Goal: Information Seeking & Learning: Learn about a topic

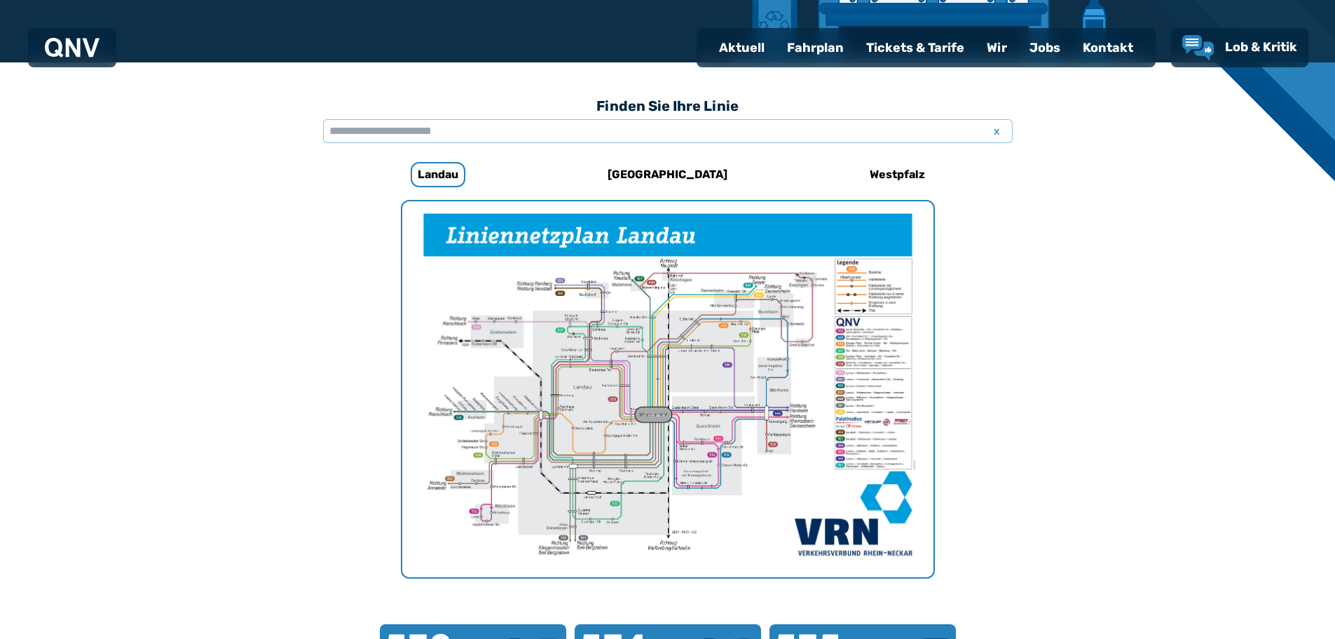
scroll to position [362, 0]
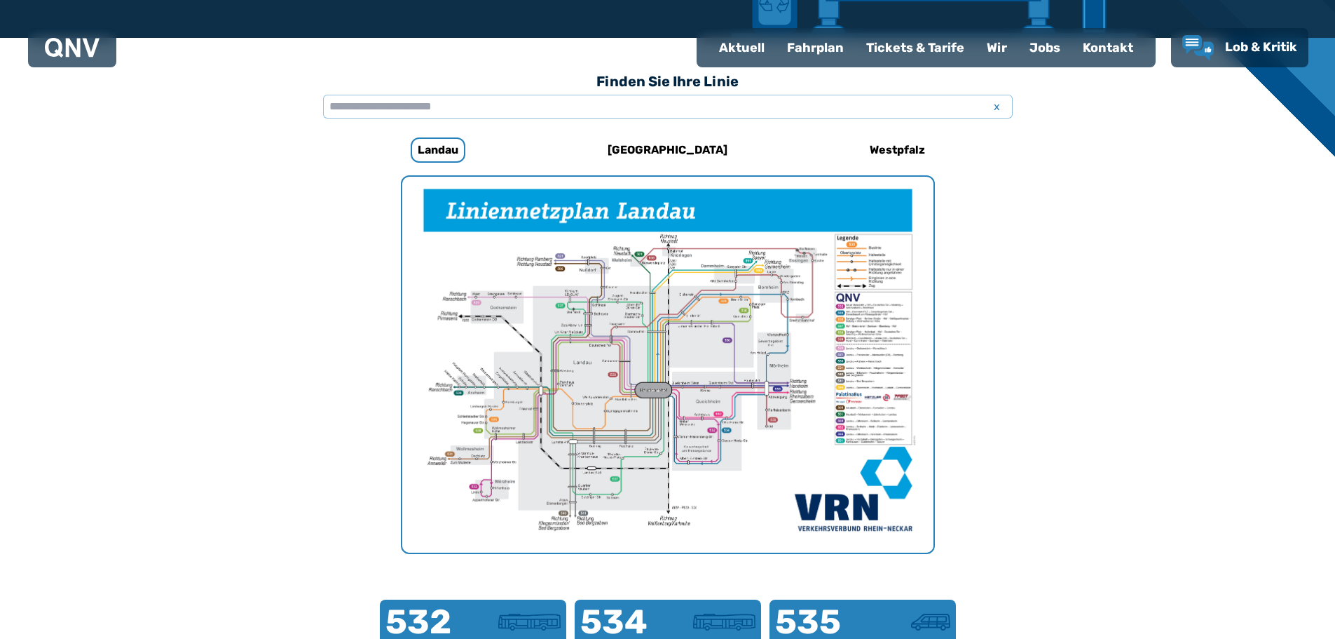
click at [816, 48] on div "Fahrplan" at bounding box center [815, 47] width 79 height 36
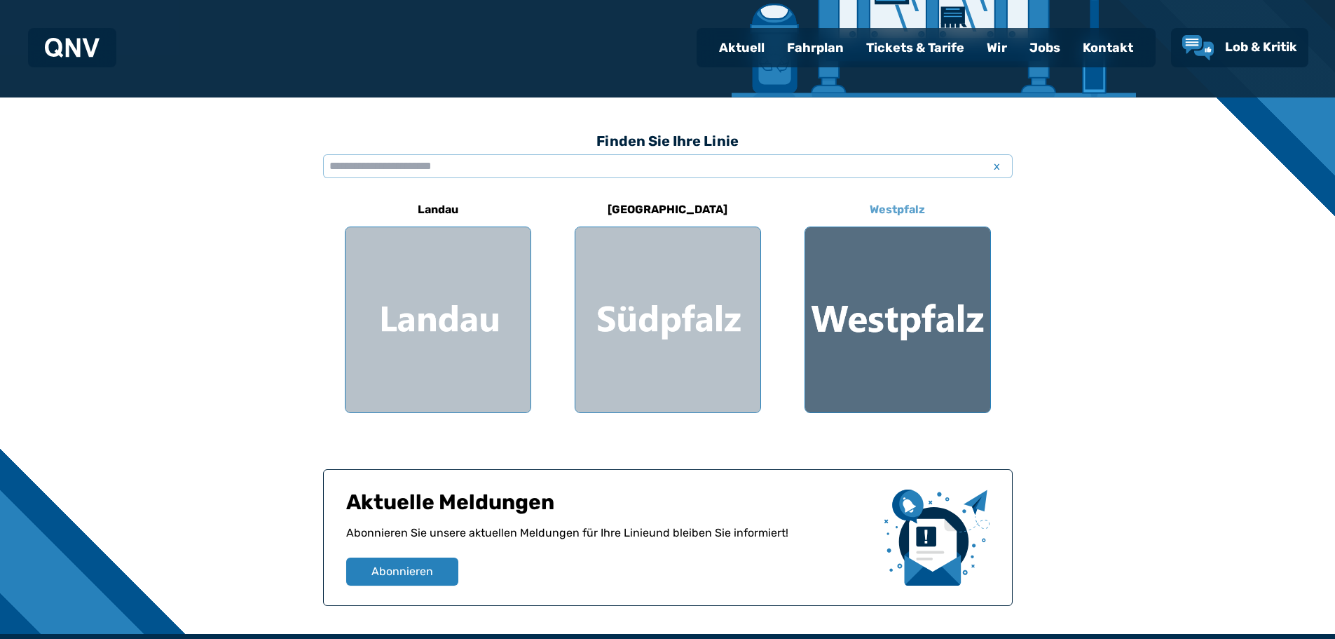
scroll to position [350, 0]
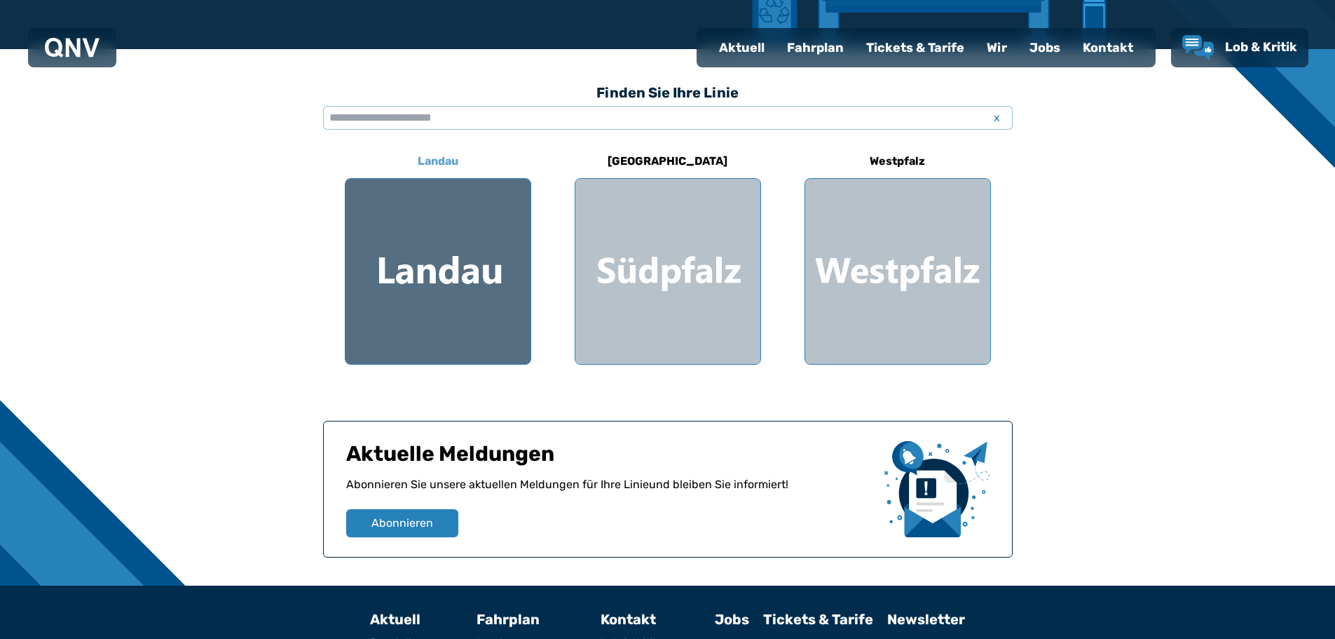
click at [450, 247] on div at bounding box center [438, 271] width 185 height 185
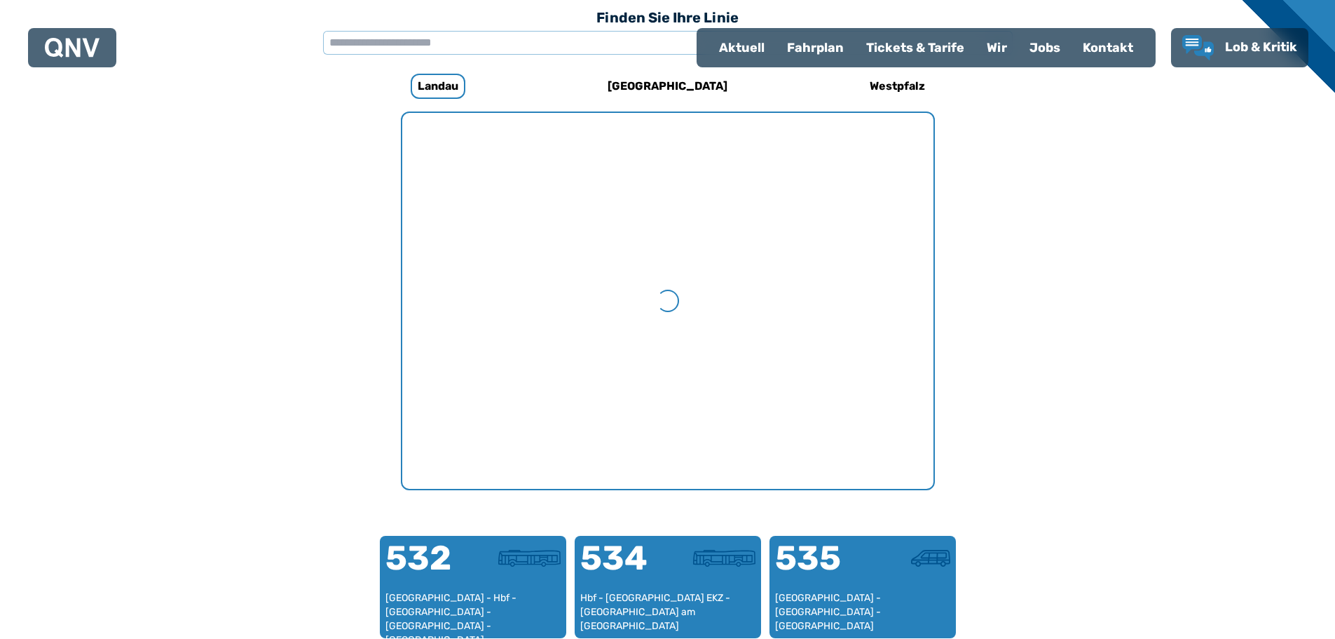
scroll to position [432, 0]
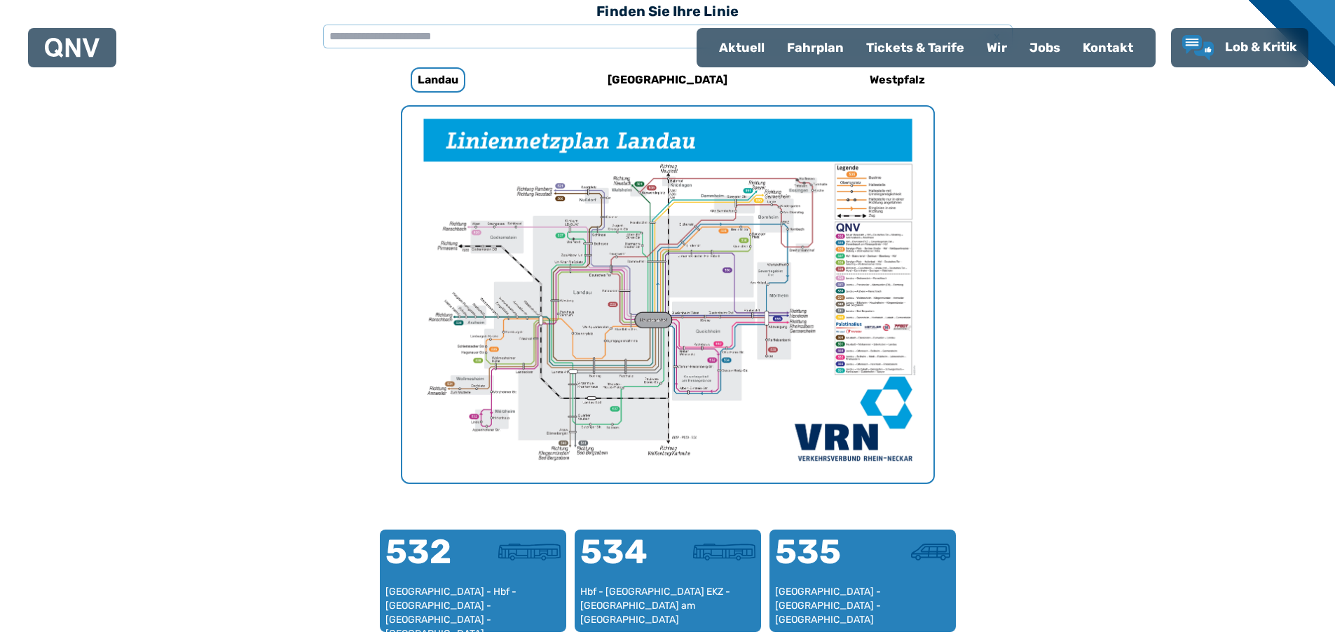
click at [643, 272] on img "1 von 1" at bounding box center [667, 295] width 531 height 376
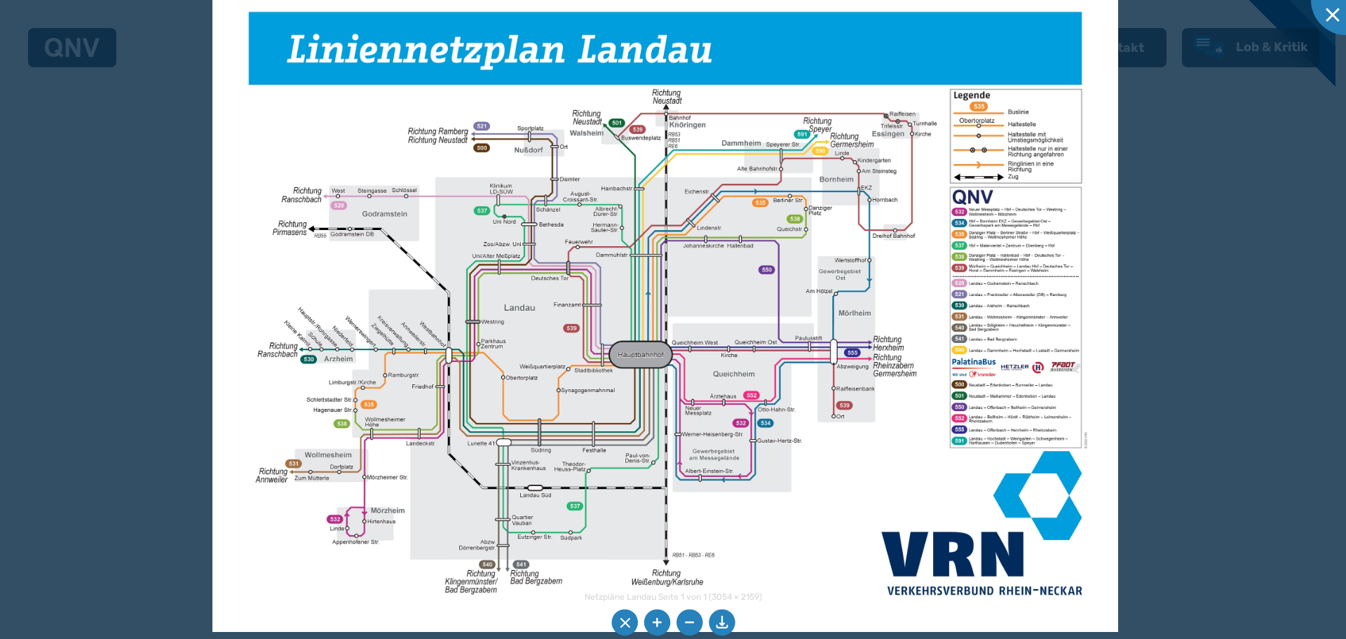
click at [712, 240] on img at bounding box center [665, 311] width 906 height 641
click at [656, 617] on li at bounding box center [656, 622] width 27 height 27
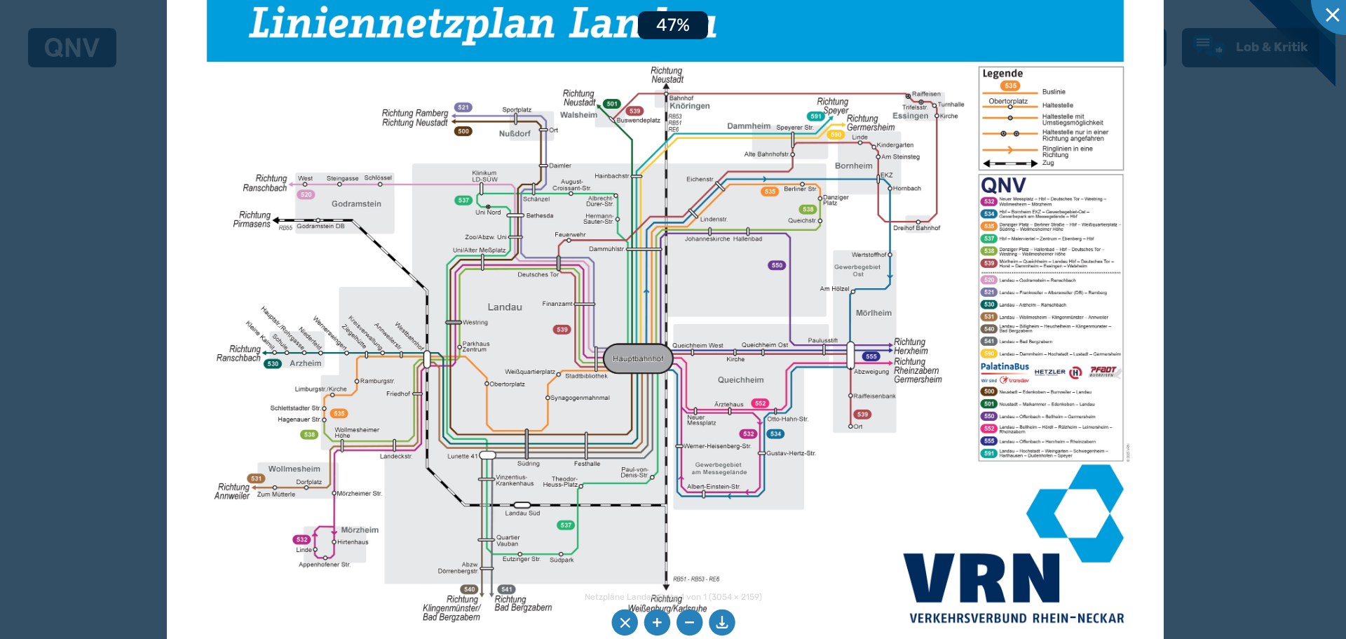
click at [657, 617] on li at bounding box center [656, 622] width 27 height 27
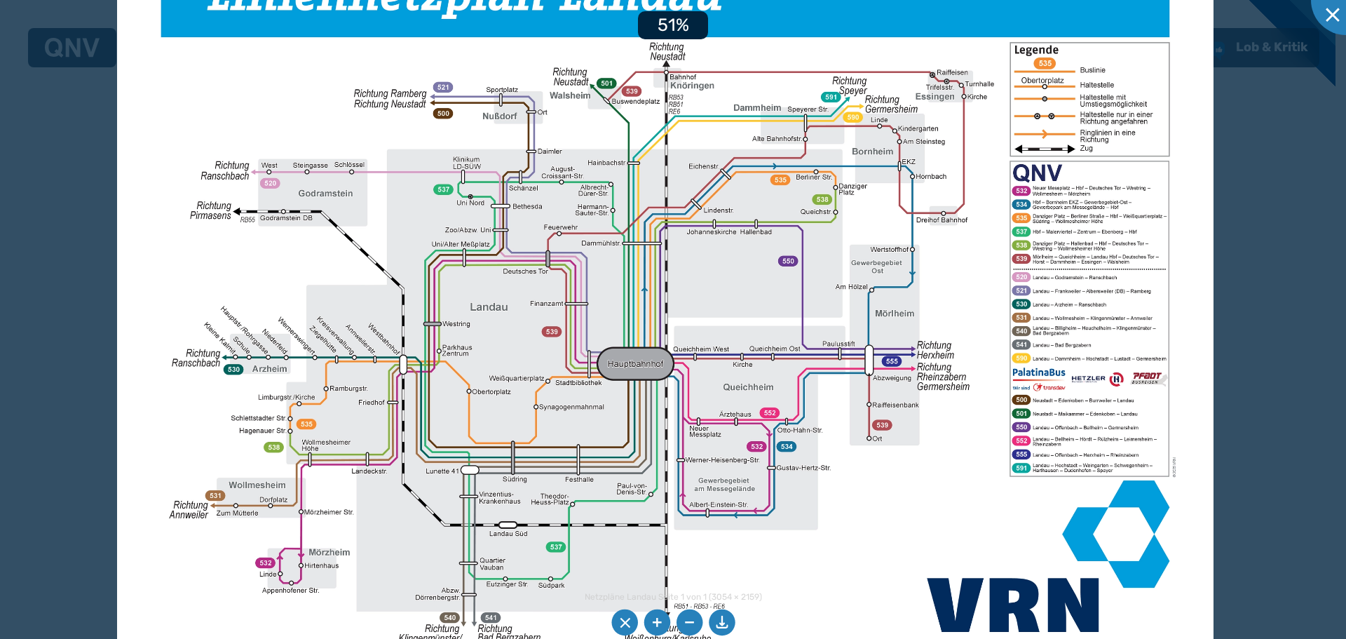
click at [657, 616] on li at bounding box center [656, 622] width 27 height 27
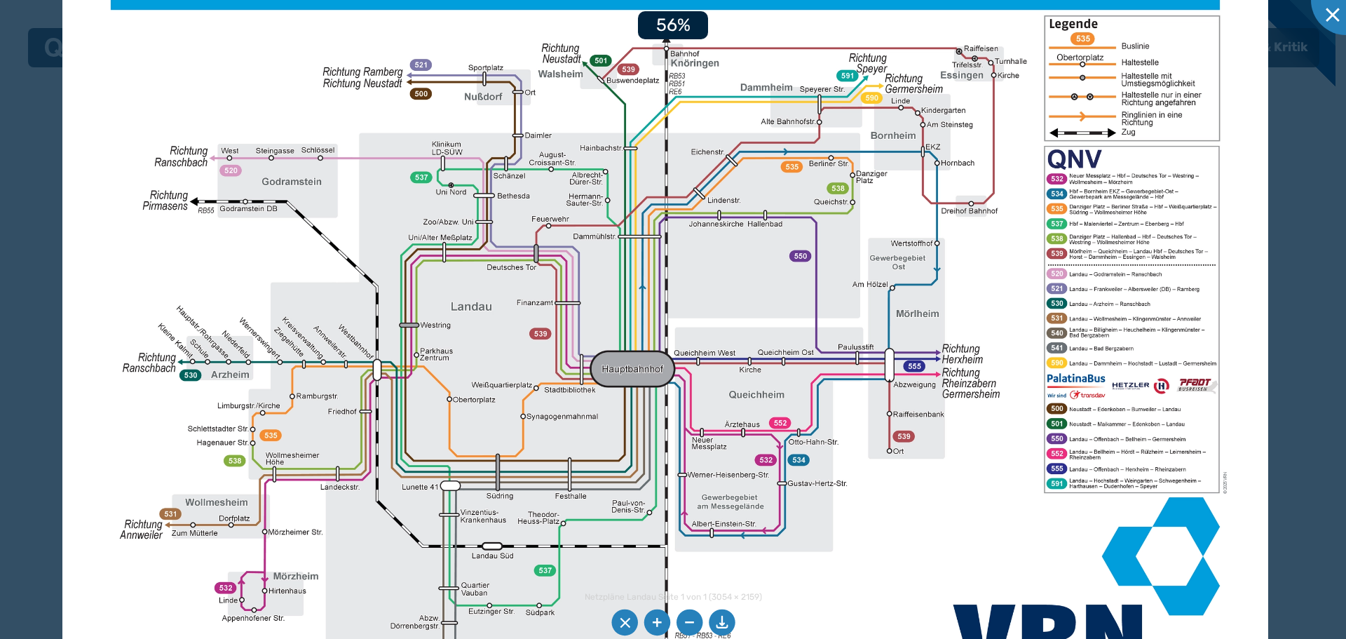
click at [657, 616] on li at bounding box center [656, 622] width 27 height 27
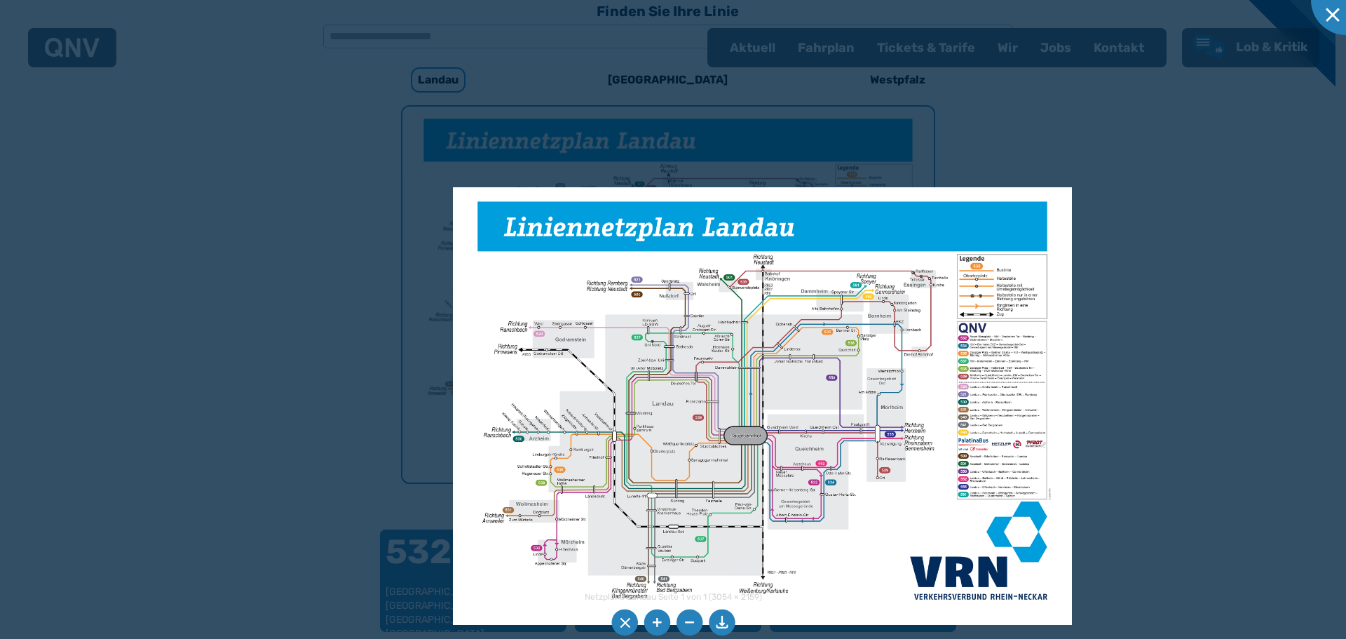
click at [660, 77] on div at bounding box center [673, 319] width 1346 height 639
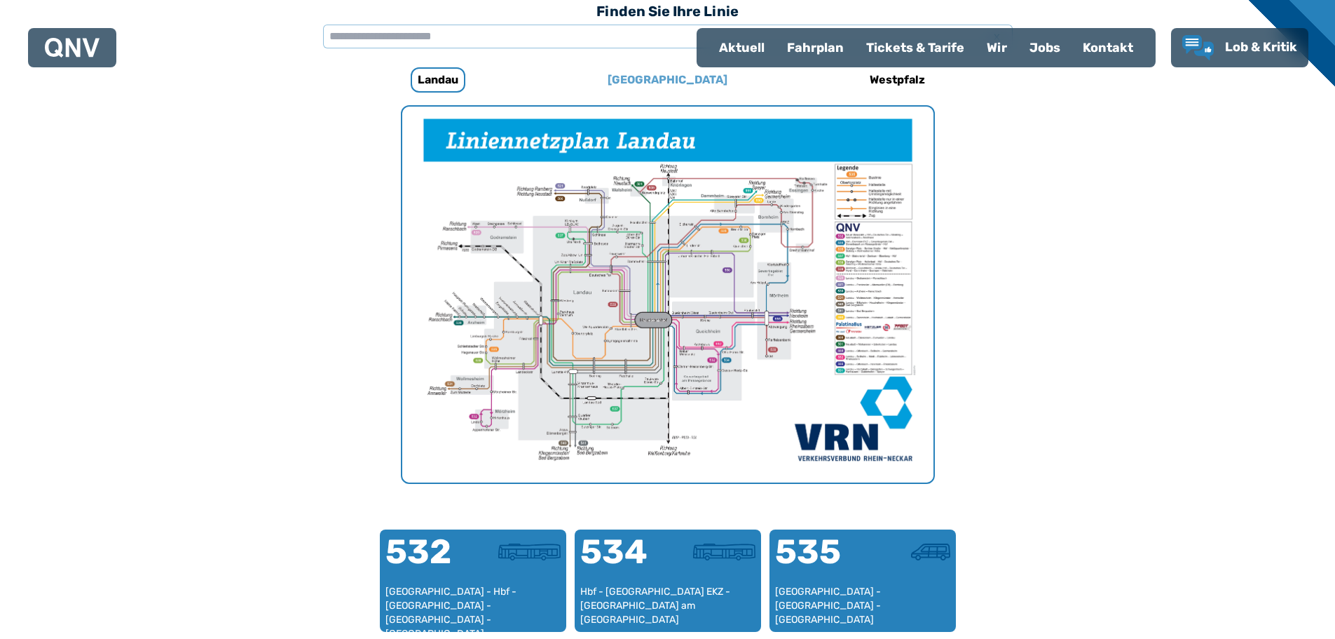
click at [655, 76] on h6 "[GEOGRAPHIC_DATA]" at bounding box center [667, 80] width 131 height 22
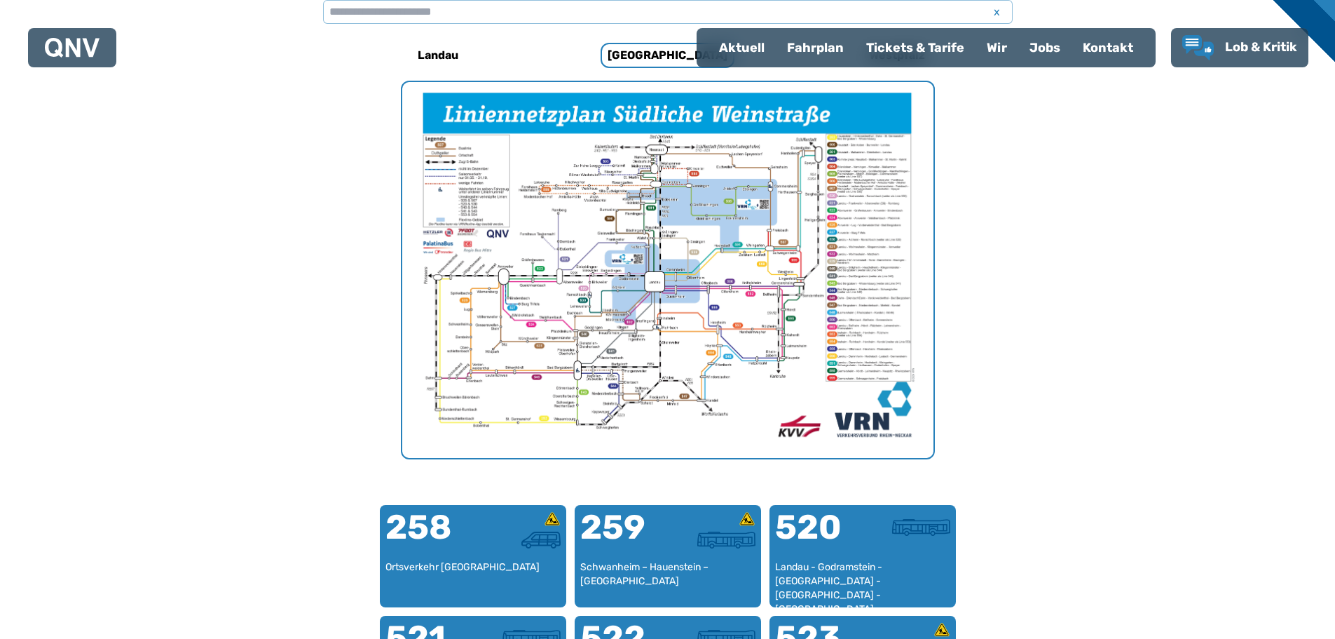
scroll to position [432, 0]
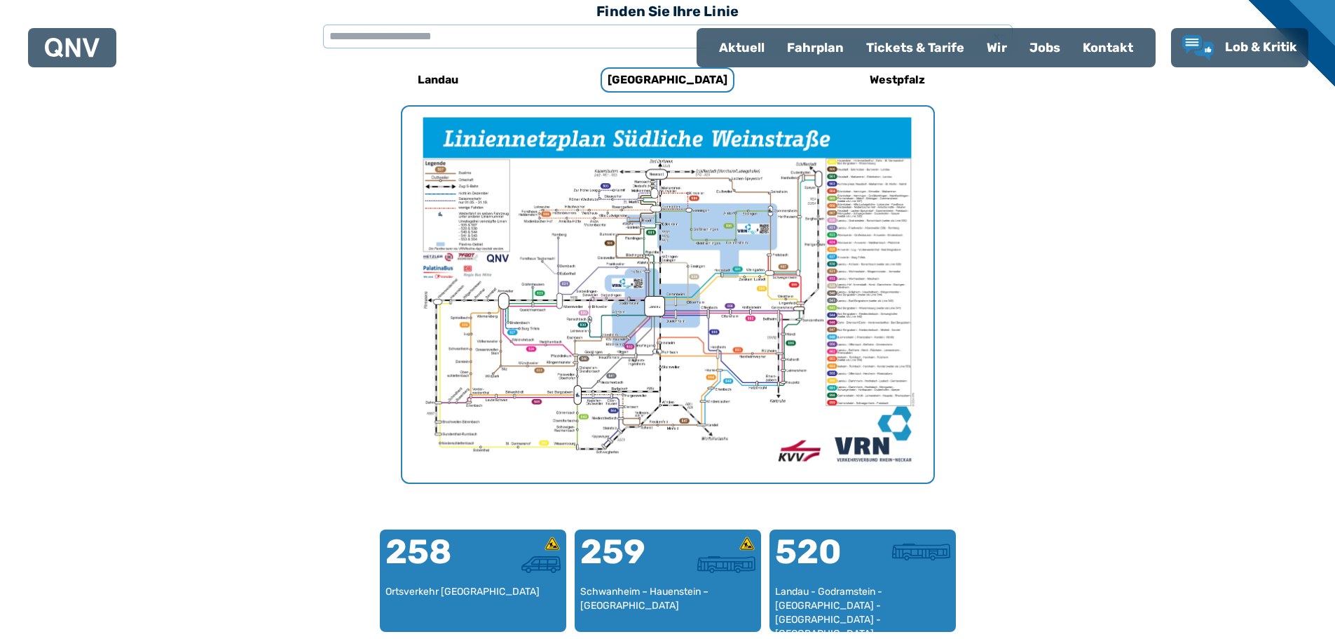
click at [662, 340] on img "1 von 1" at bounding box center [667, 295] width 531 height 376
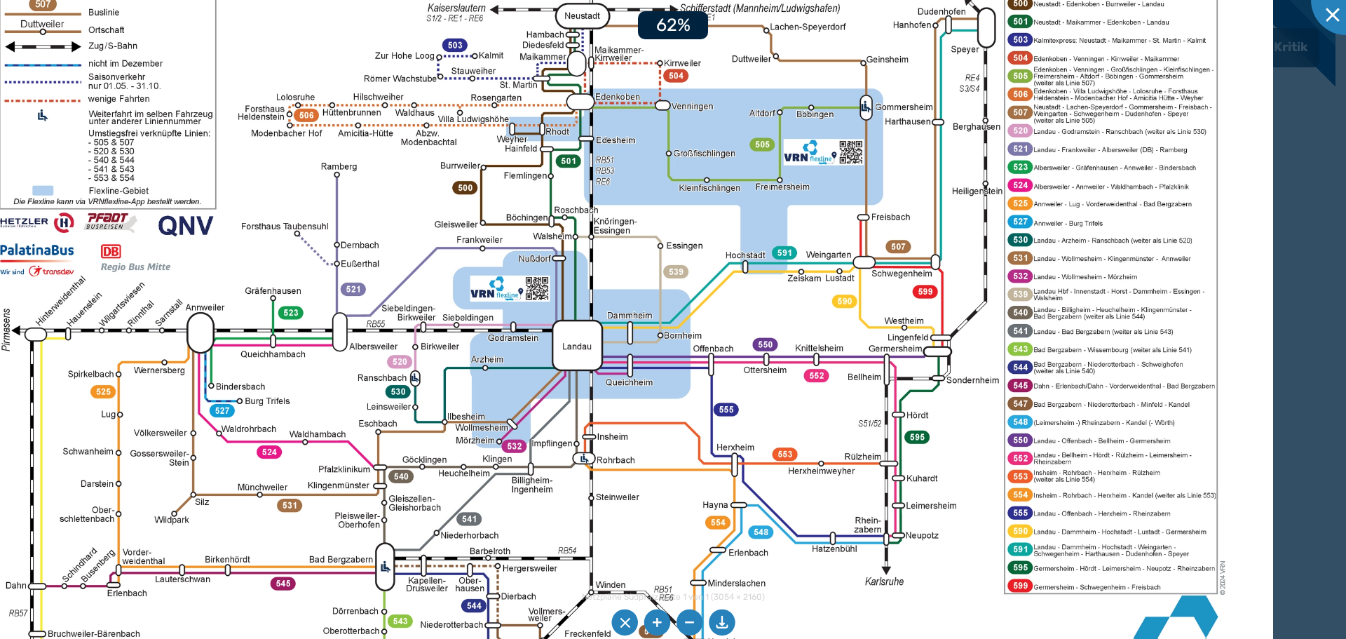
click at [685, 329] on img at bounding box center [609, 316] width 1325 height 938
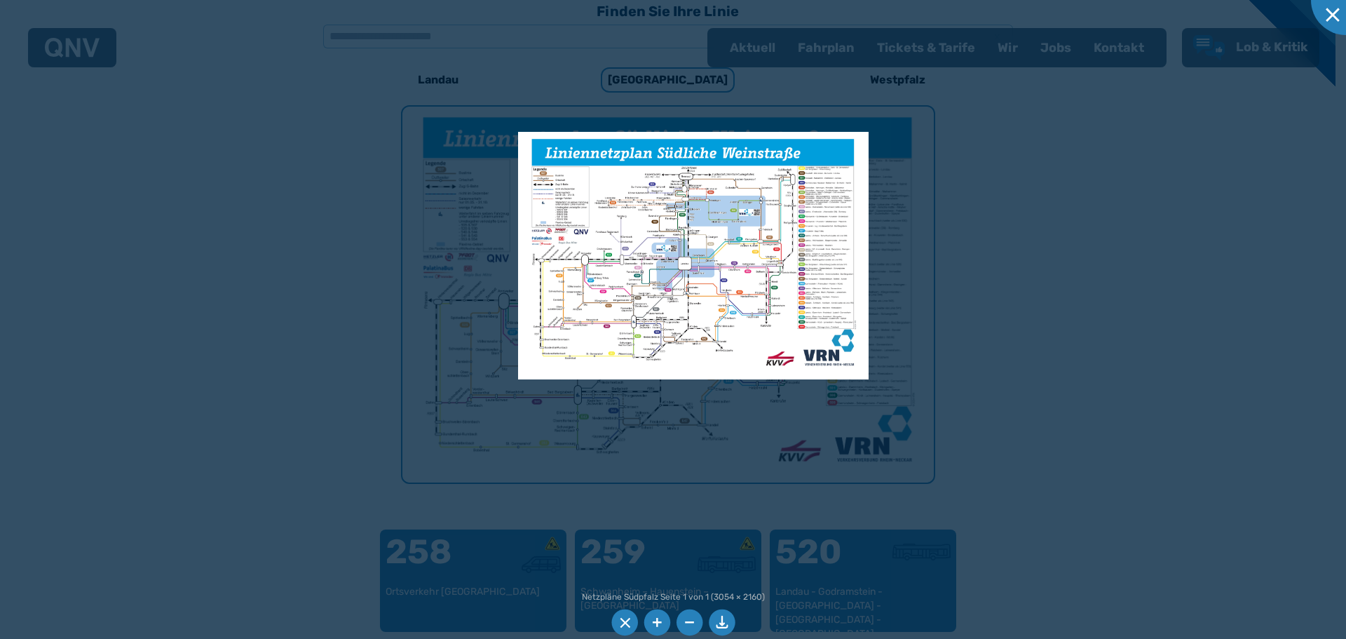
click at [977, 361] on div at bounding box center [673, 319] width 1346 height 639
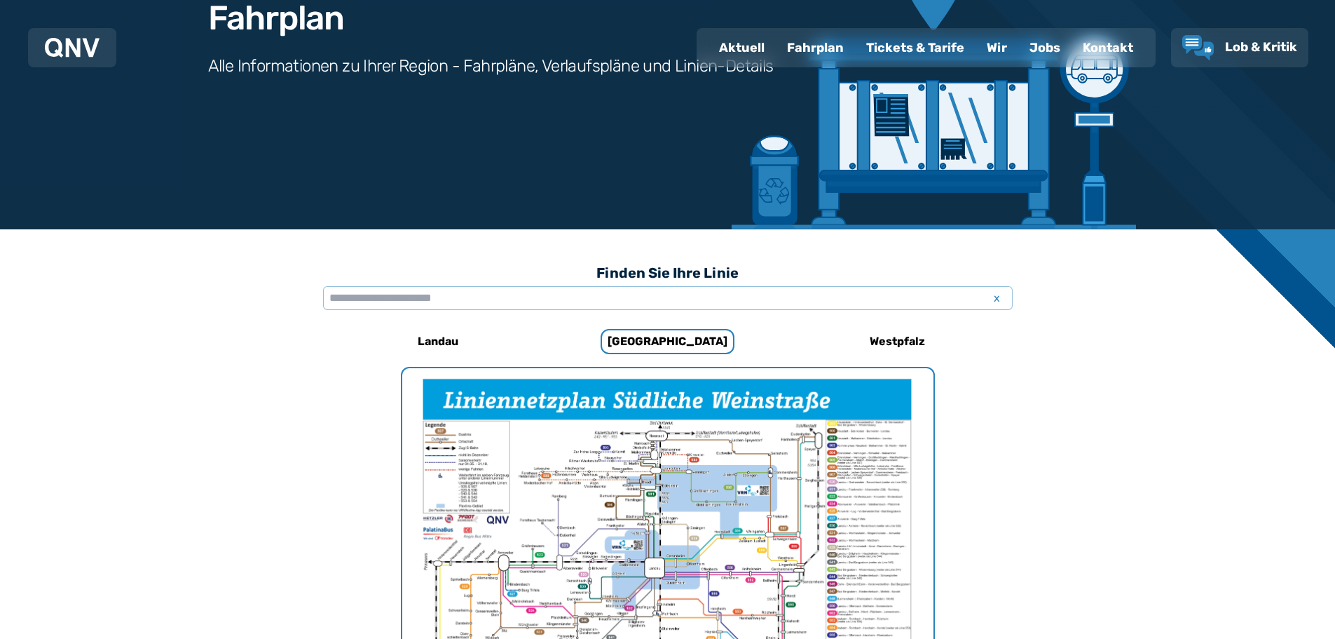
scroll to position [151, 0]
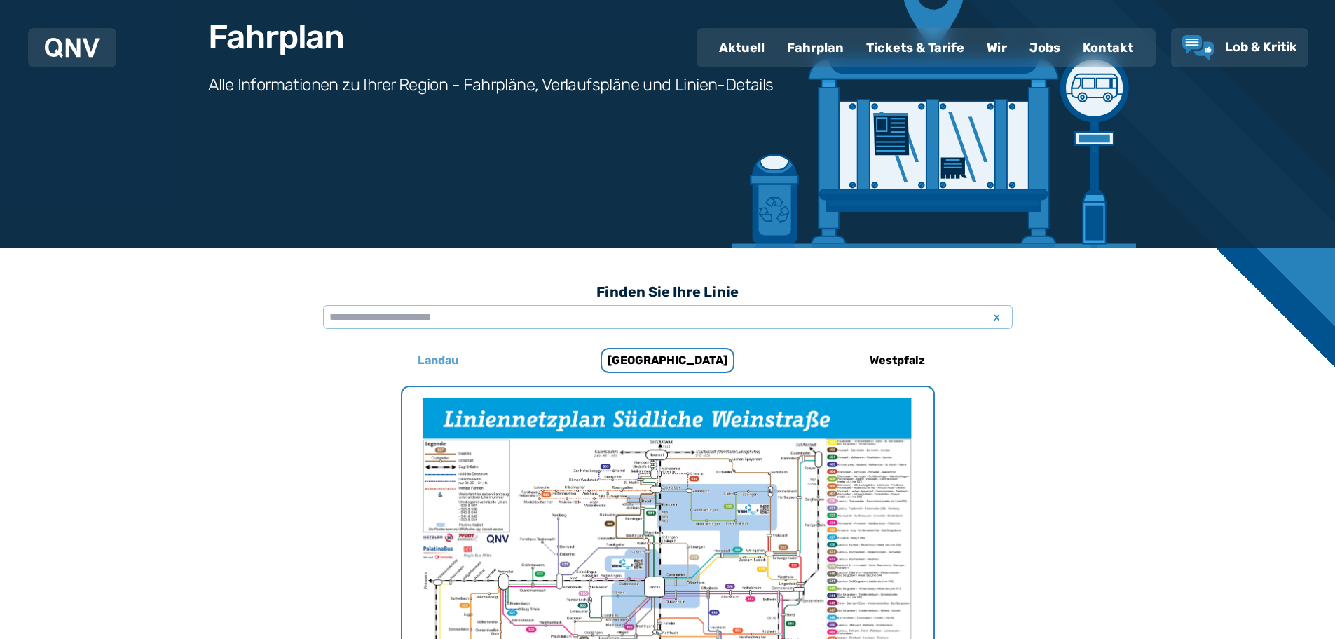
click at [442, 360] on h6 "Landau" at bounding box center [438, 360] width 52 height 22
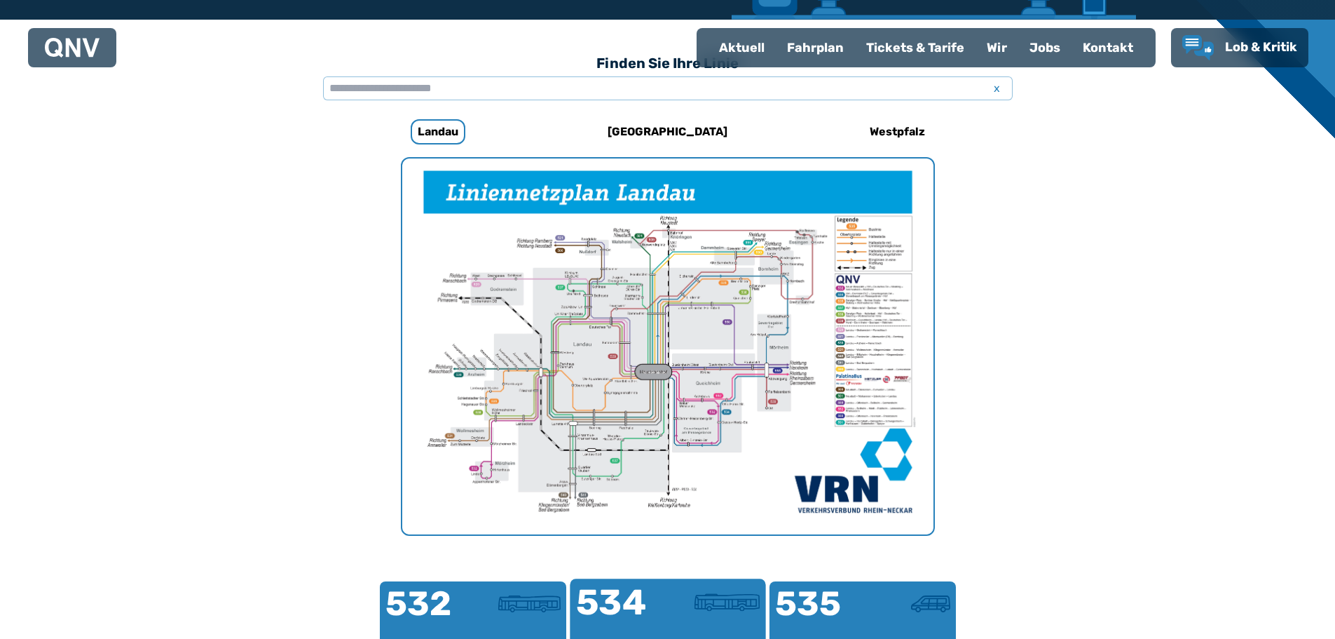
scroll to position [362, 0]
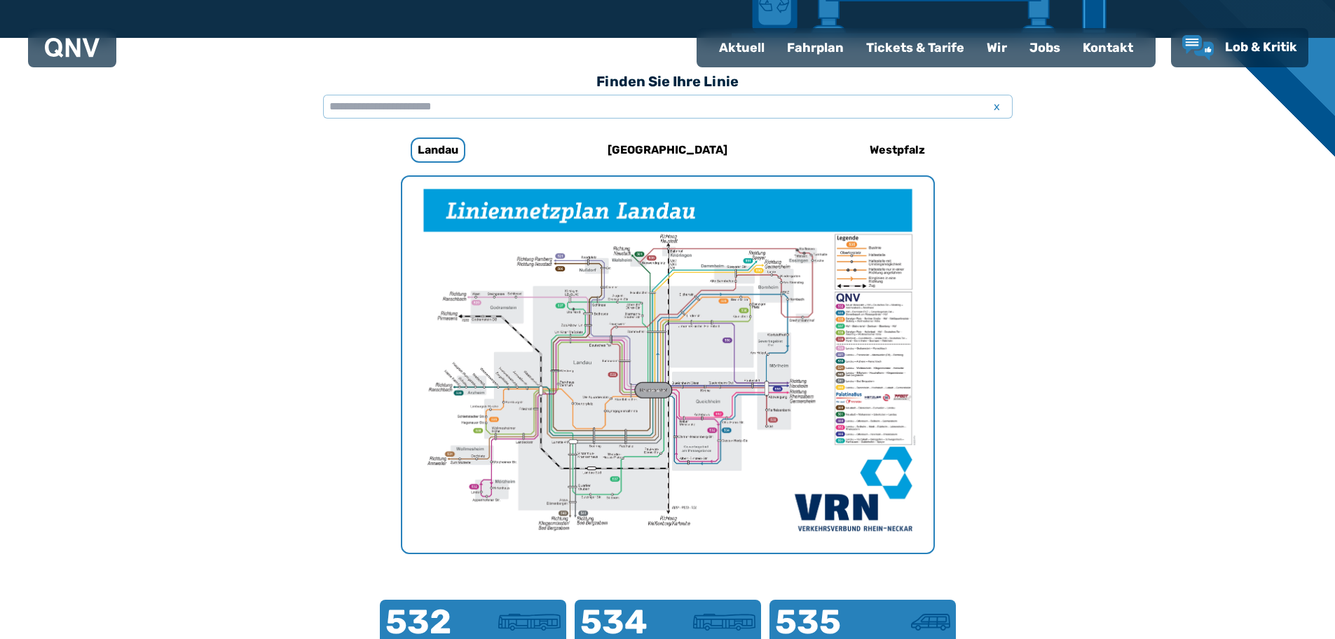
click at [689, 382] on img "1 von 1" at bounding box center [667, 365] width 531 height 376
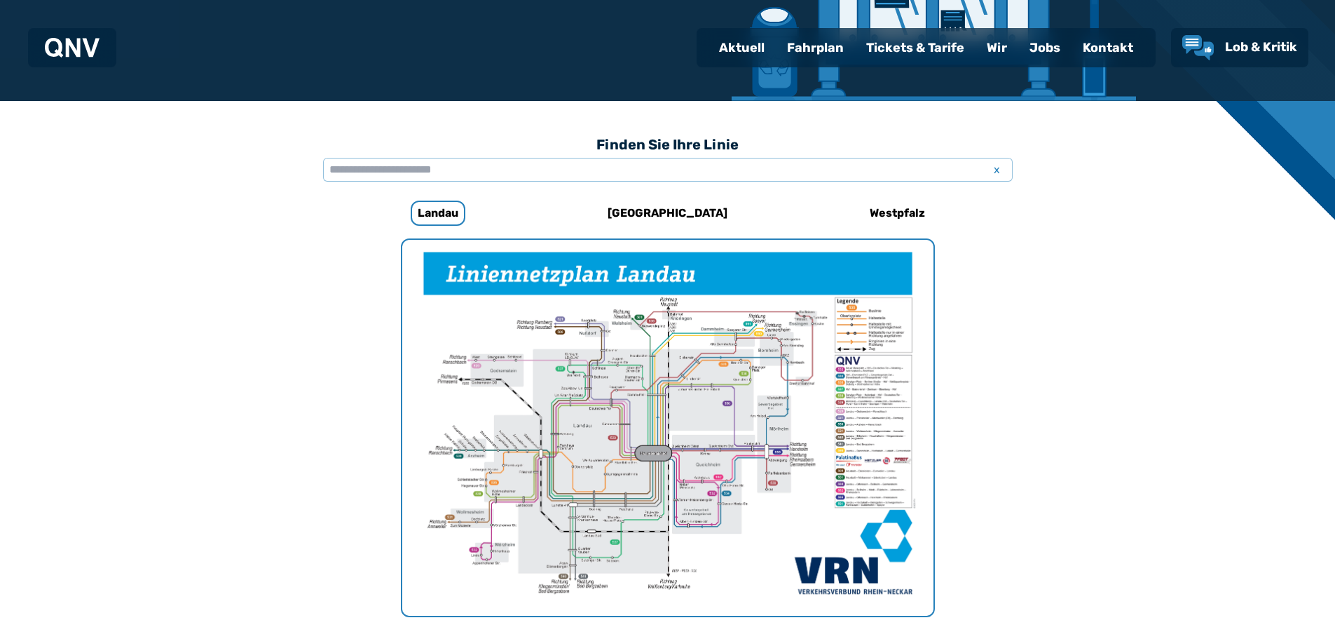
scroll to position [221, 0]
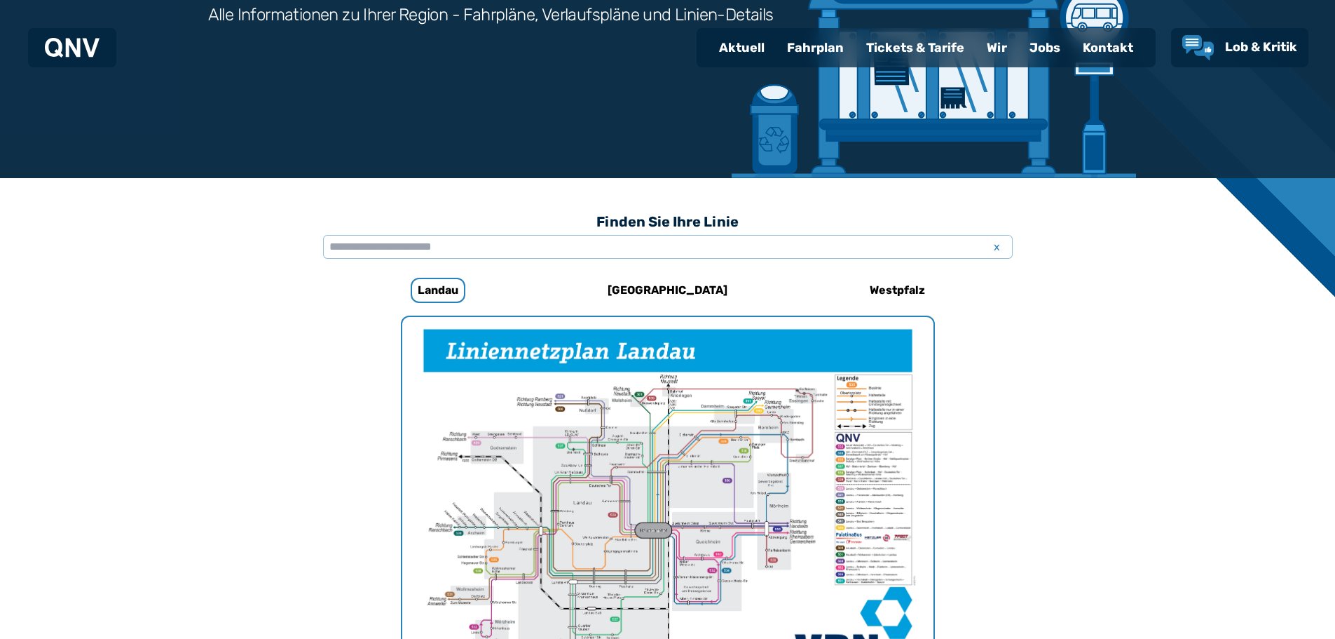
click at [662, 425] on img "1 von 1" at bounding box center [667, 505] width 531 height 376
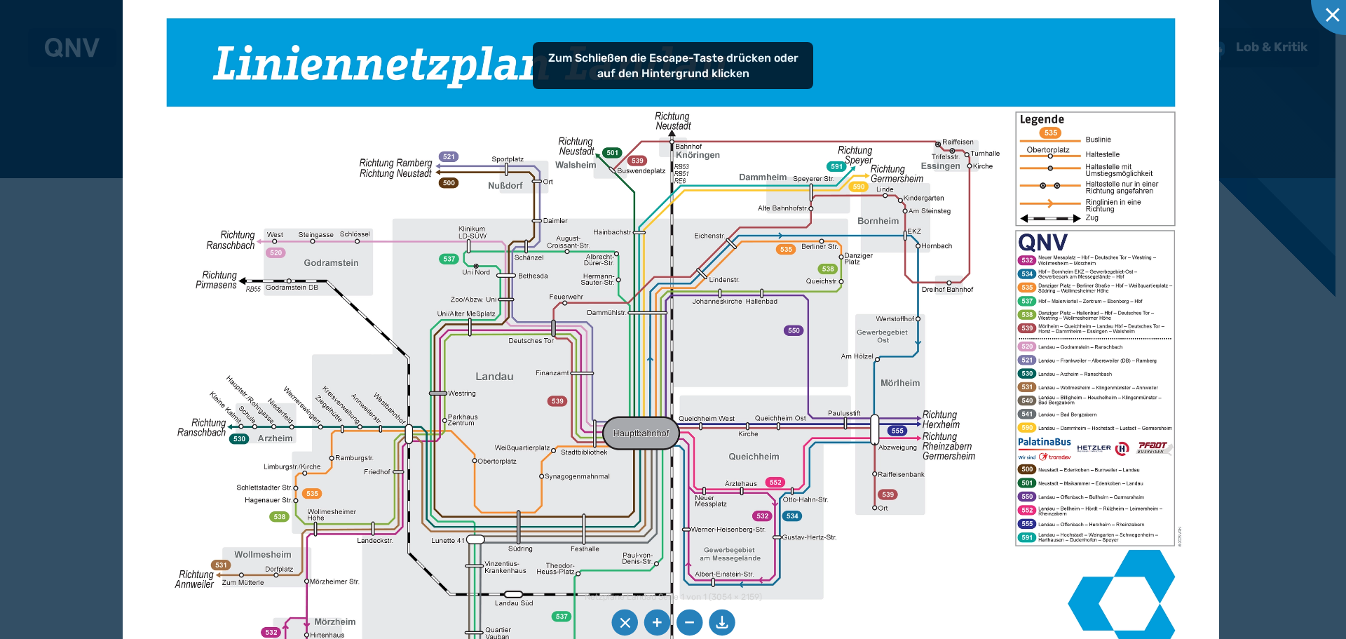
click at [619, 332] on img at bounding box center [671, 380] width 1096 height 775
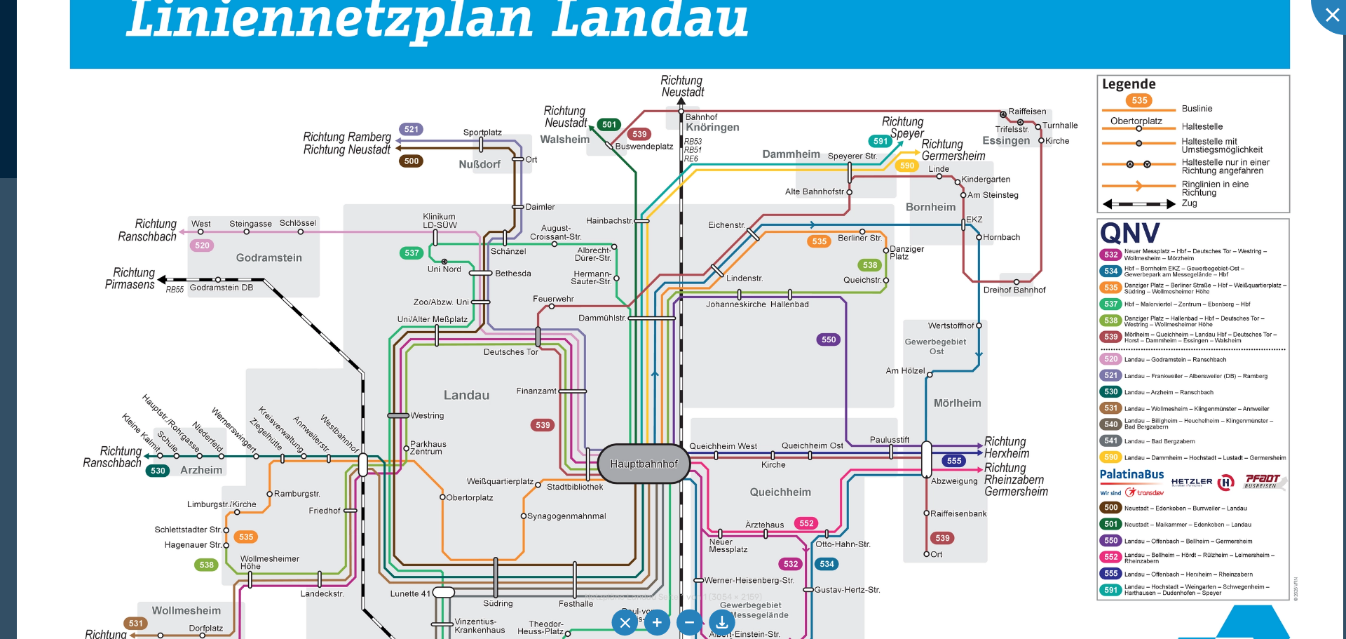
click at [1113, 529] on img at bounding box center [680, 400] width 1326 height 938
click at [1151, 530] on img at bounding box center [680, 400] width 1326 height 938
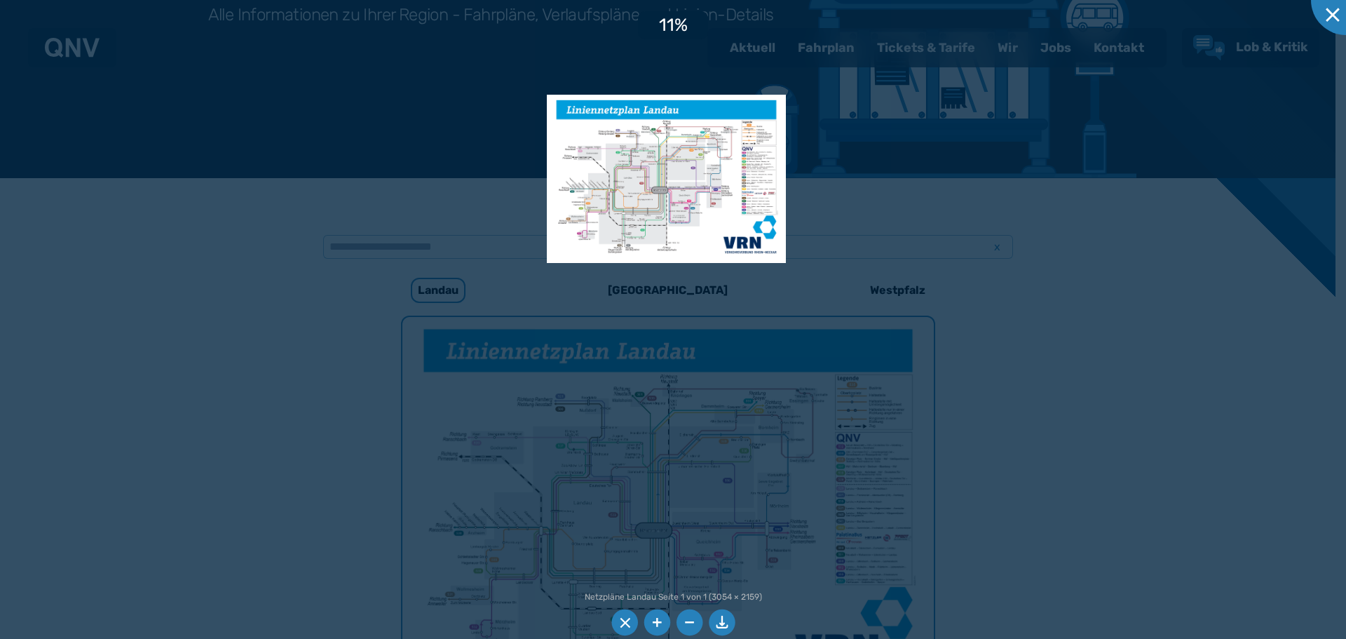
click at [690, 459] on div at bounding box center [673, 319] width 1346 height 639
click at [685, 291] on div at bounding box center [673, 319] width 1346 height 639
click at [678, 288] on div at bounding box center [673, 319] width 1346 height 639
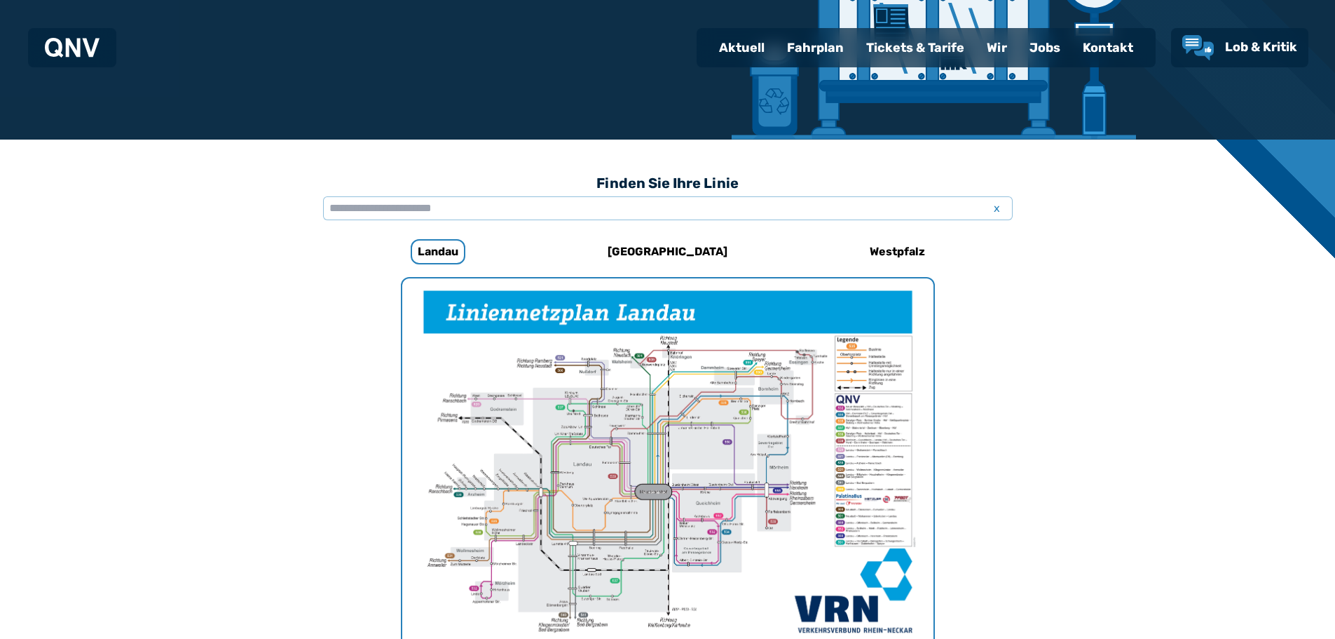
scroll to position [292, 0]
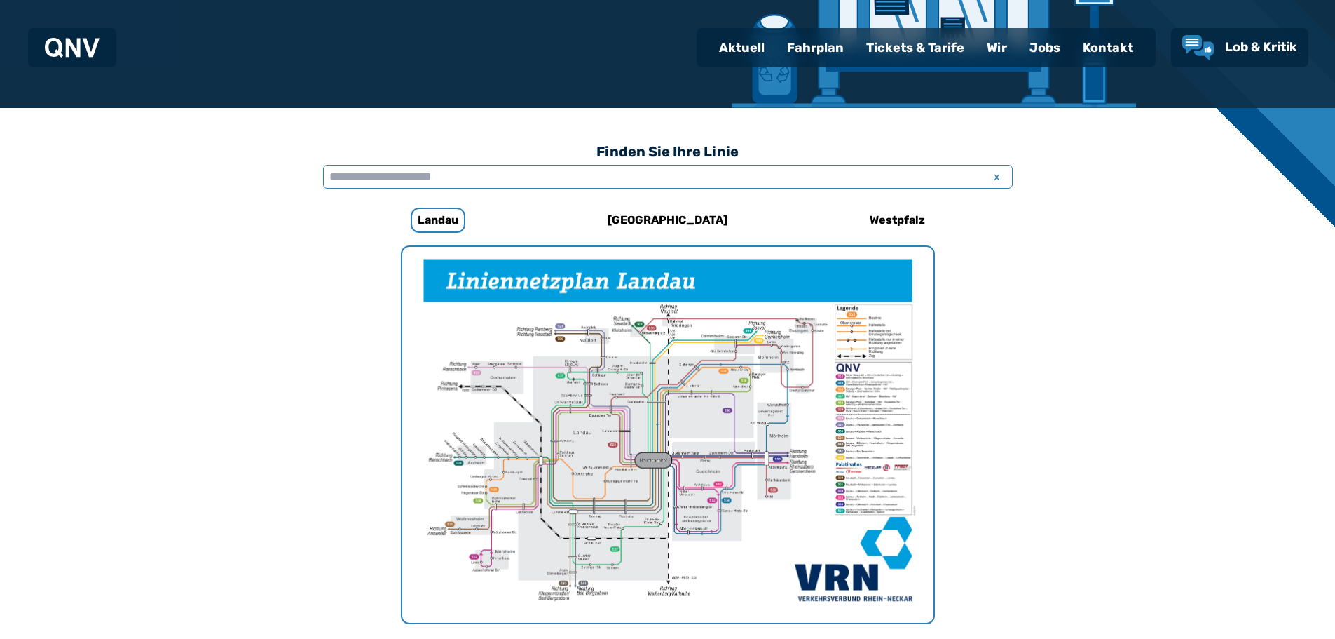
click at [393, 177] on input "text" at bounding box center [668, 177] width 690 height 24
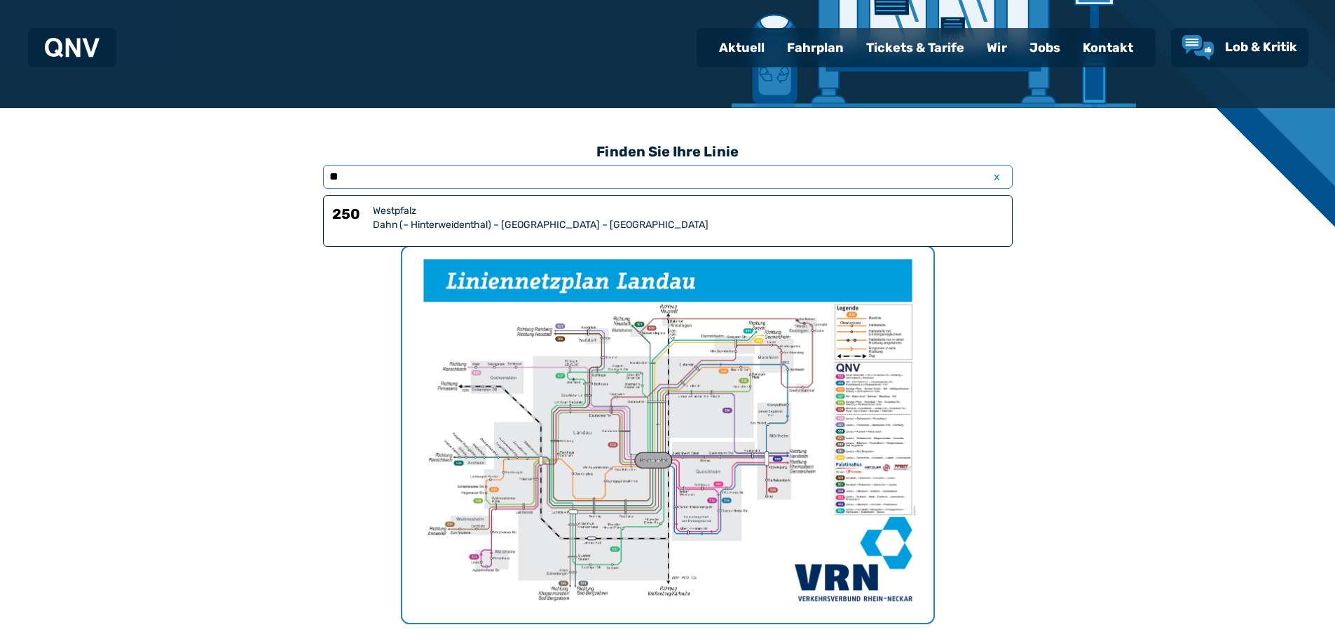
type input "*"
click at [441, 213] on p "Keine Suchergebnisse..." at bounding box center [667, 221] width 671 height 34
click at [355, 173] on input "***" at bounding box center [668, 177] width 690 height 24
type input "*"
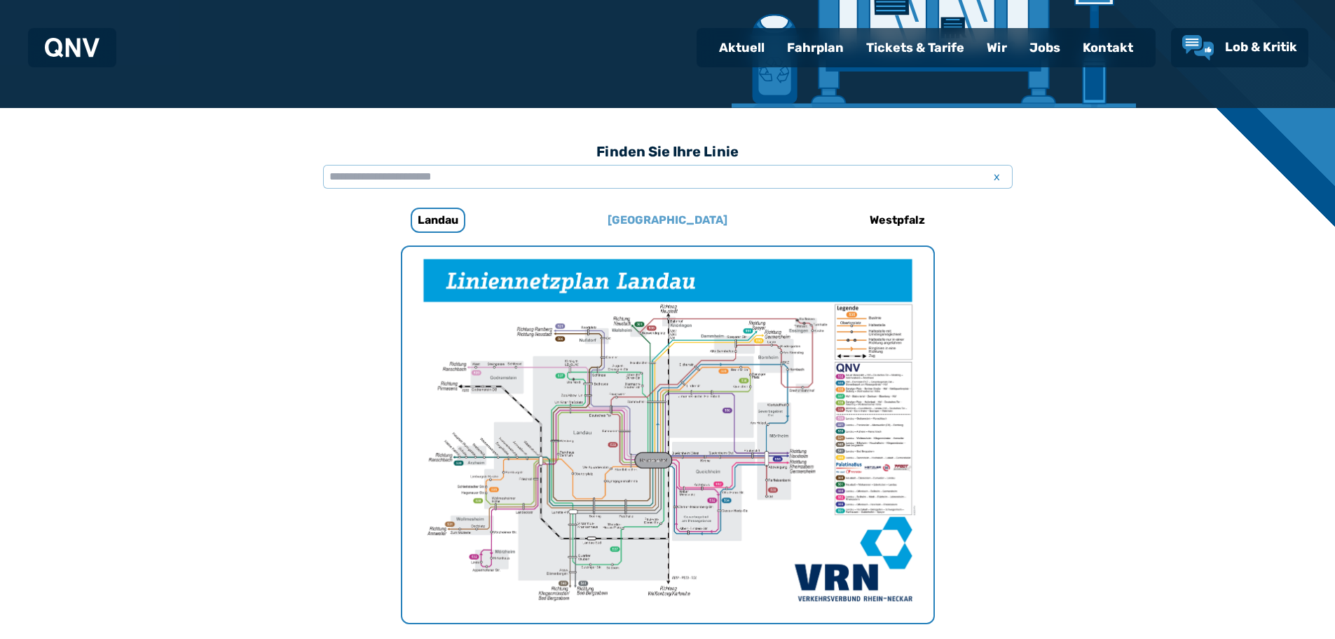
click at [669, 217] on h6 "[GEOGRAPHIC_DATA]" at bounding box center [667, 220] width 131 height 22
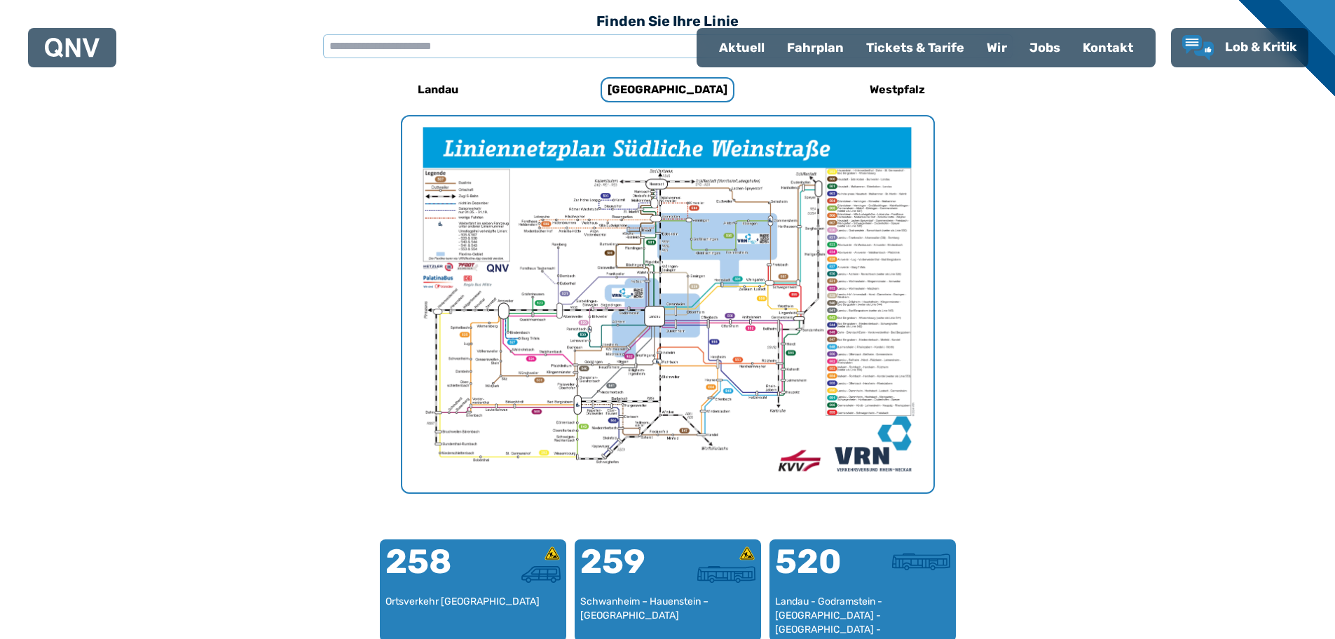
scroll to position [432, 0]
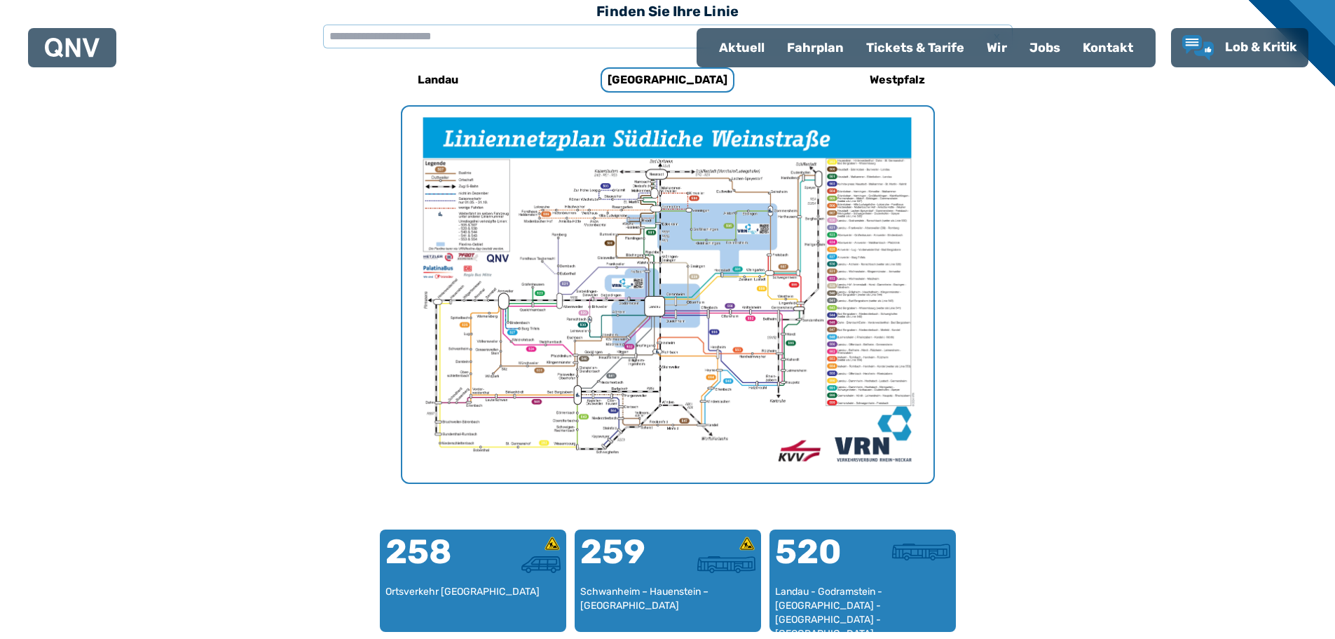
click at [695, 277] on img "1 von 1" at bounding box center [667, 295] width 531 height 376
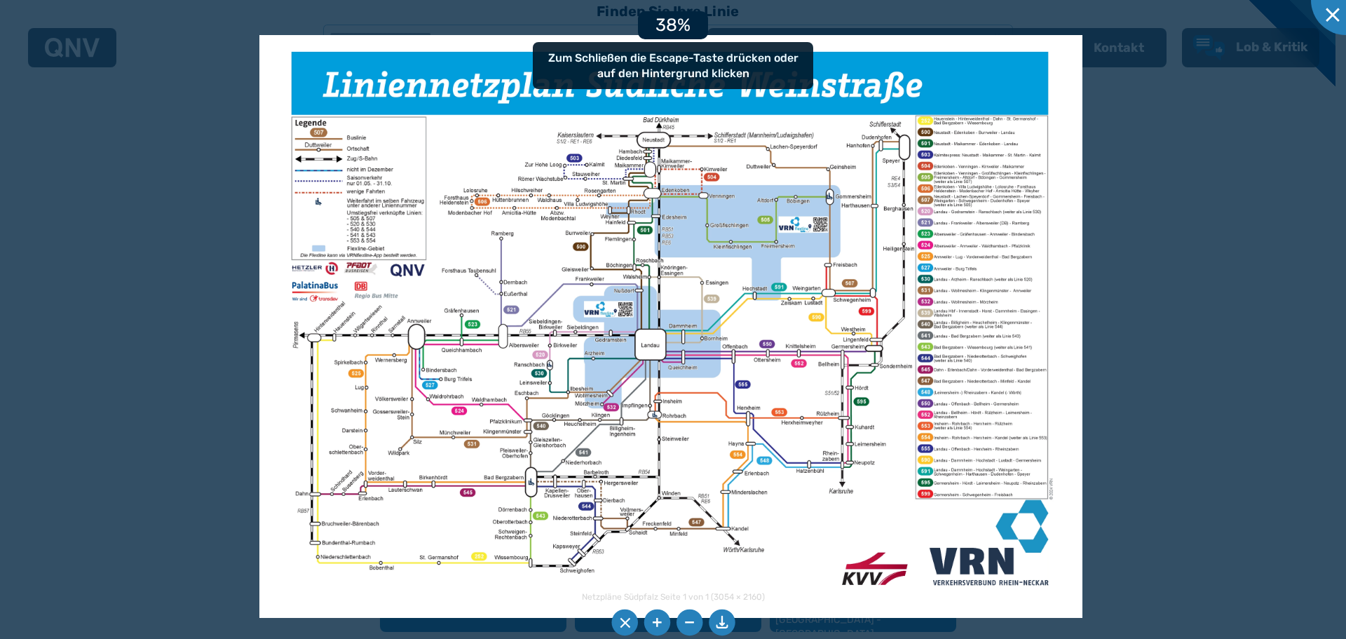
click at [691, 296] on img at bounding box center [670, 326] width 823 height 582
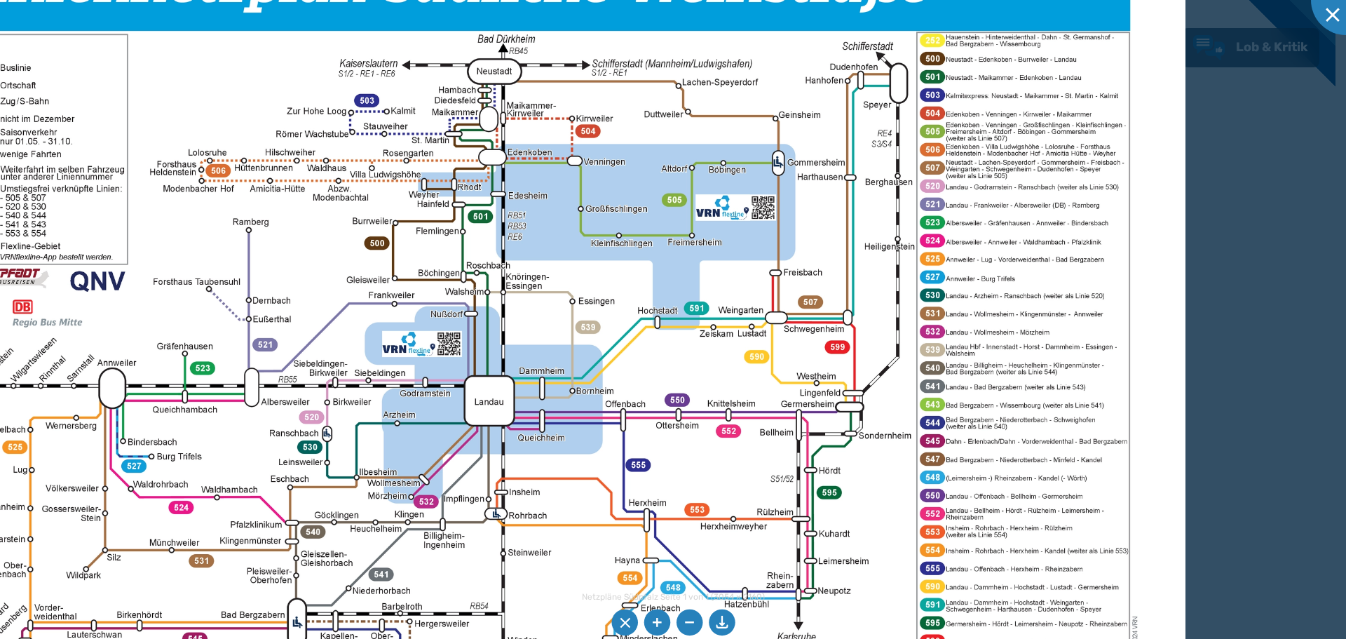
click at [592, 274] on img at bounding box center [521, 372] width 1325 height 938
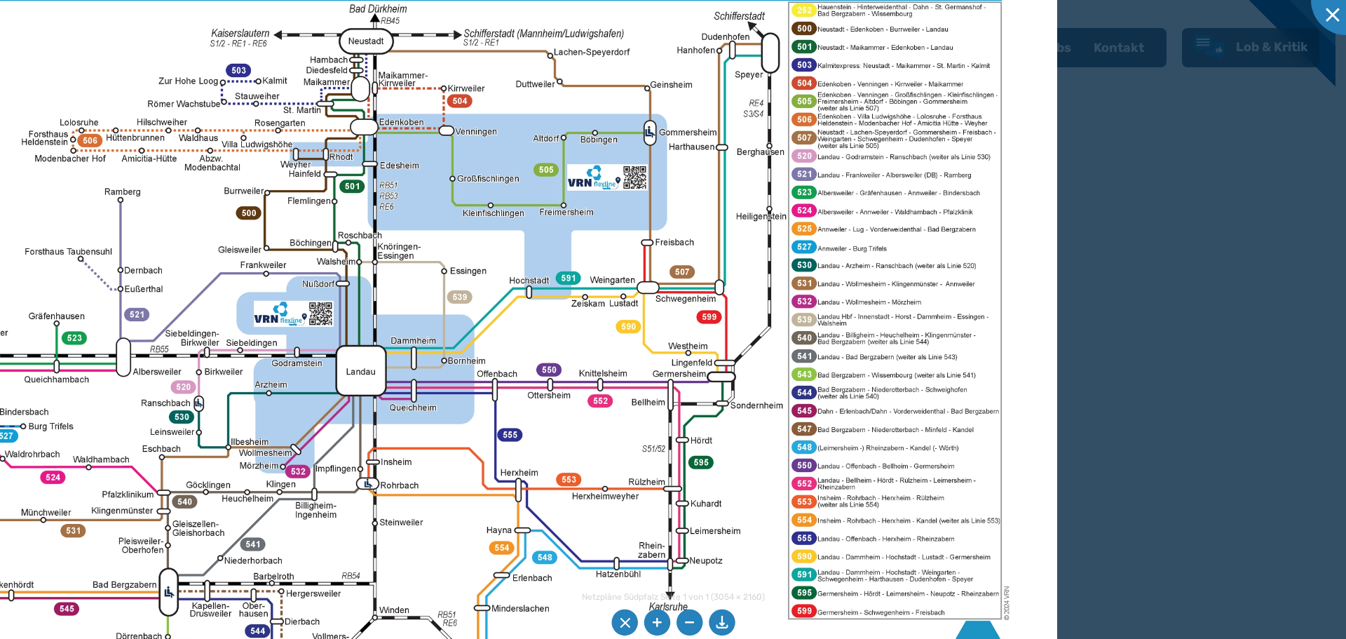
click at [598, 257] on img at bounding box center [393, 341] width 1325 height 938
click at [812, 51] on img at bounding box center [393, 341] width 1325 height 938
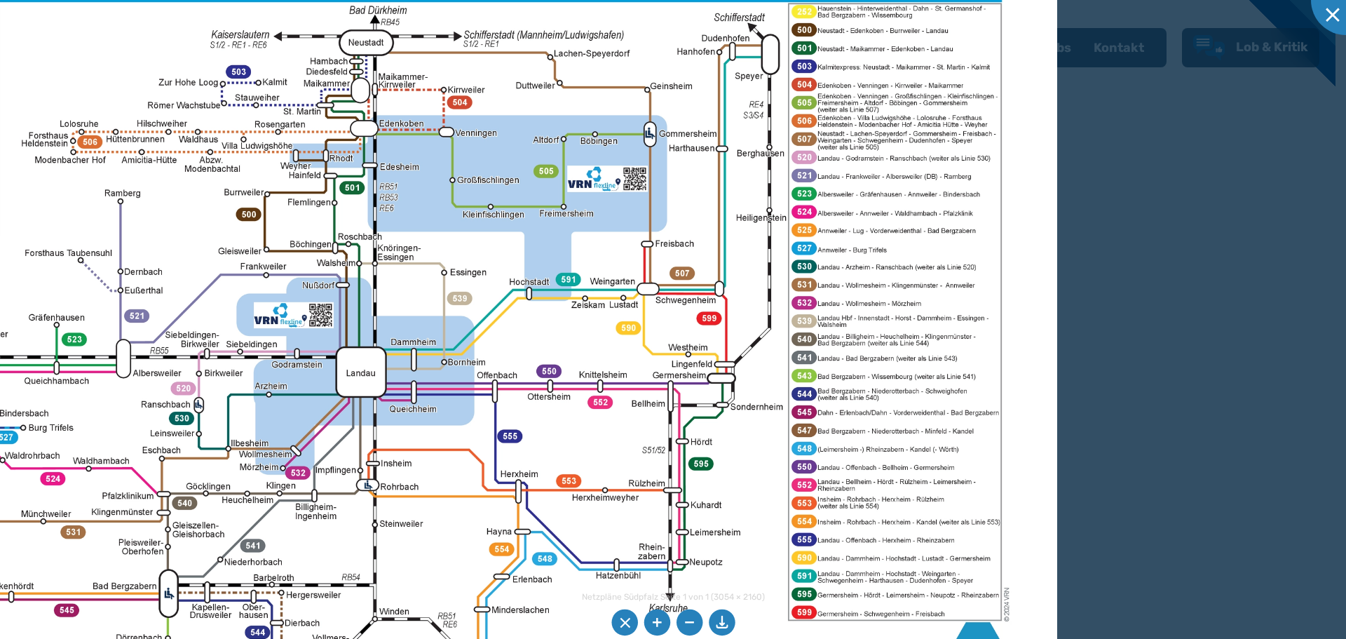
click at [835, 54] on img at bounding box center [393, 343] width 1325 height 938
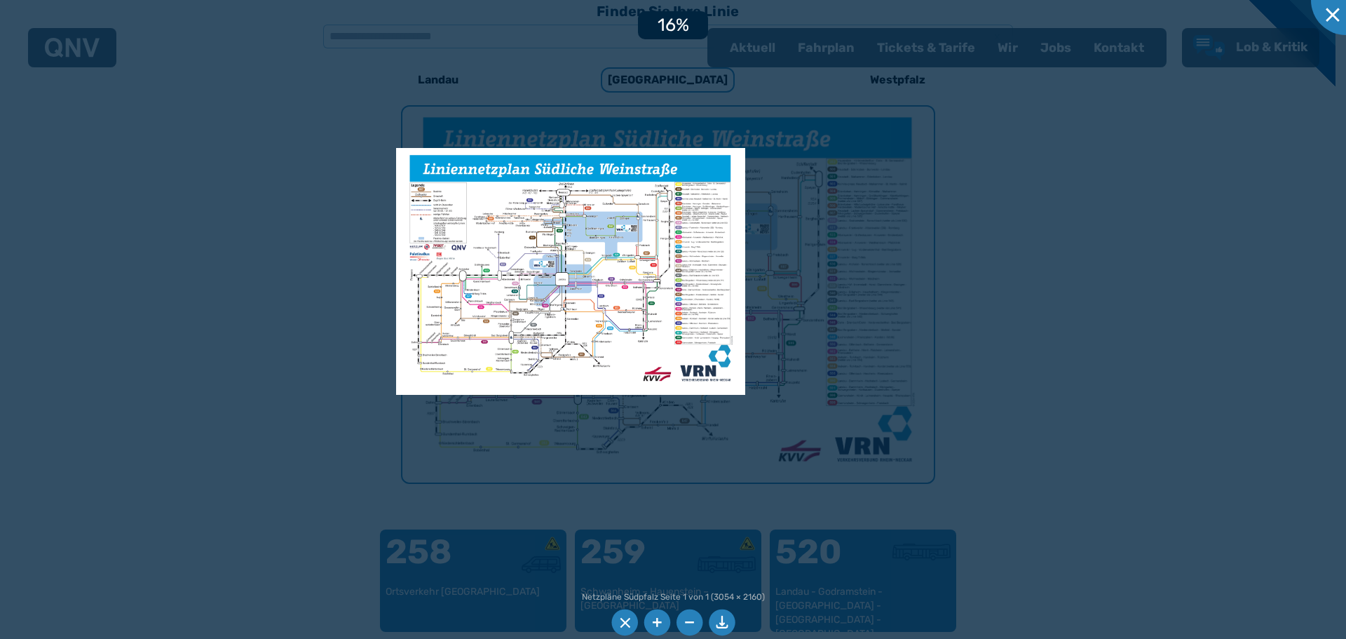
click at [829, 317] on div at bounding box center [673, 319] width 1346 height 639
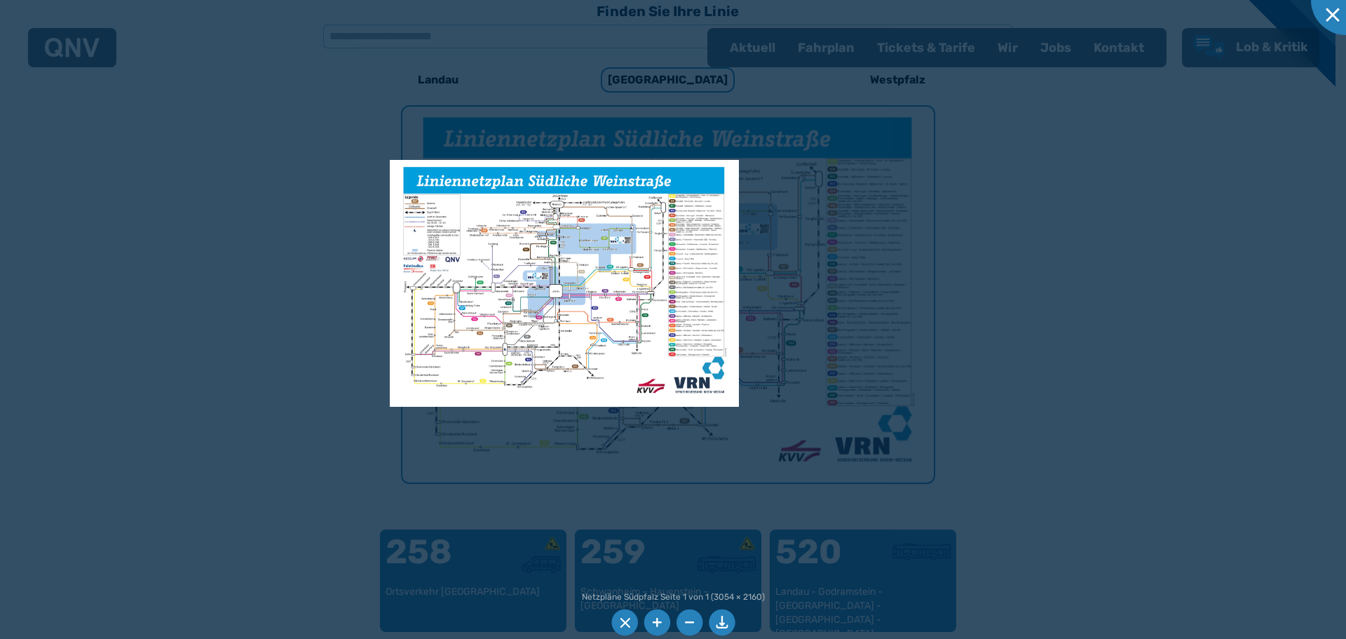
click at [826, 308] on div at bounding box center [673, 319] width 1346 height 639
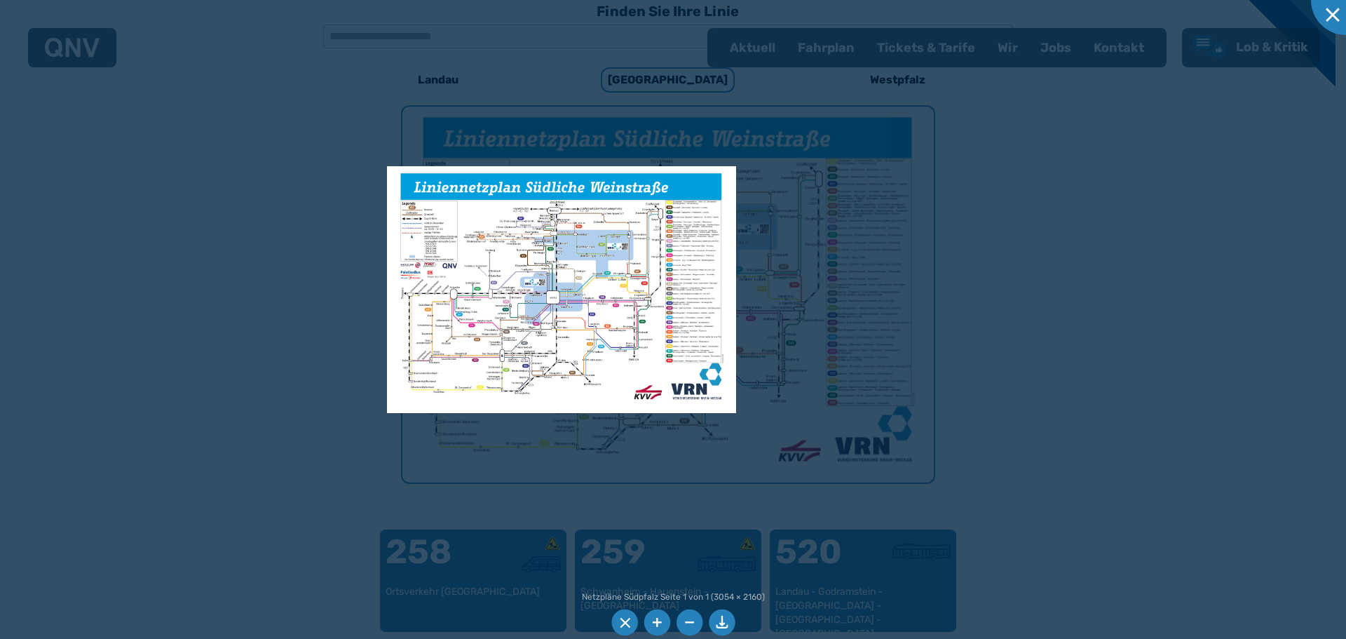
click at [643, 175] on img at bounding box center [561, 289] width 349 height 247
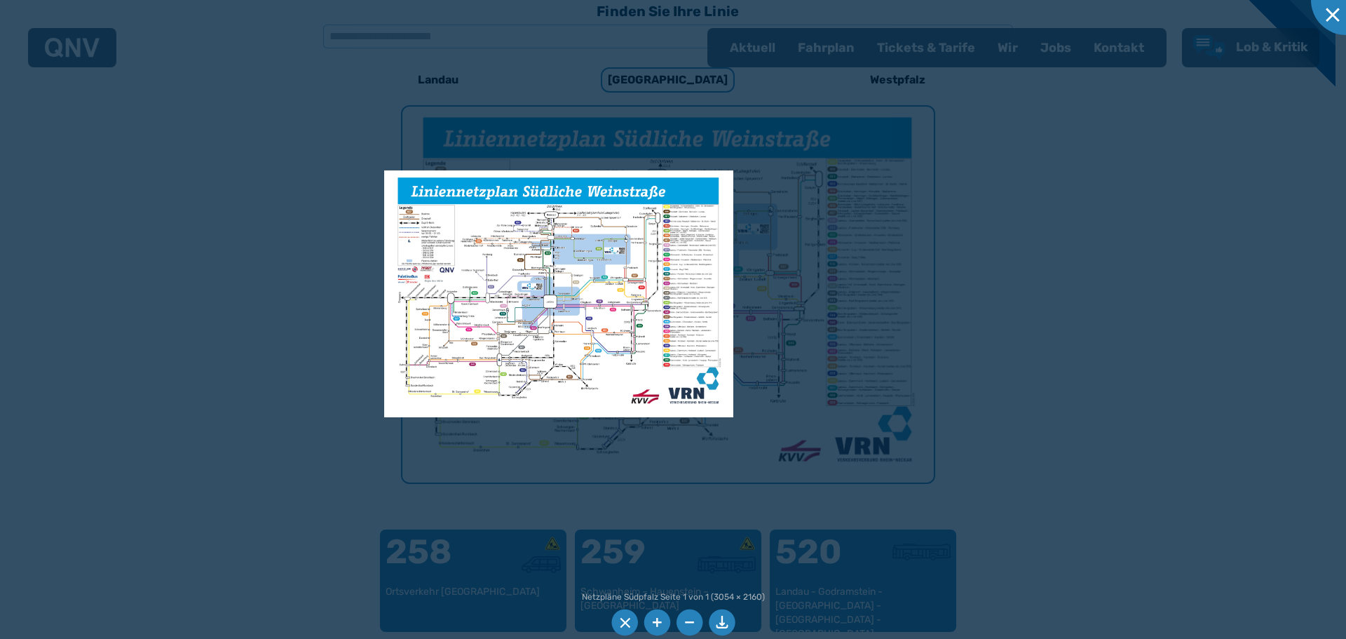
click at [658, 153] on div at bounding box center [673, 319] width 1346 height 639
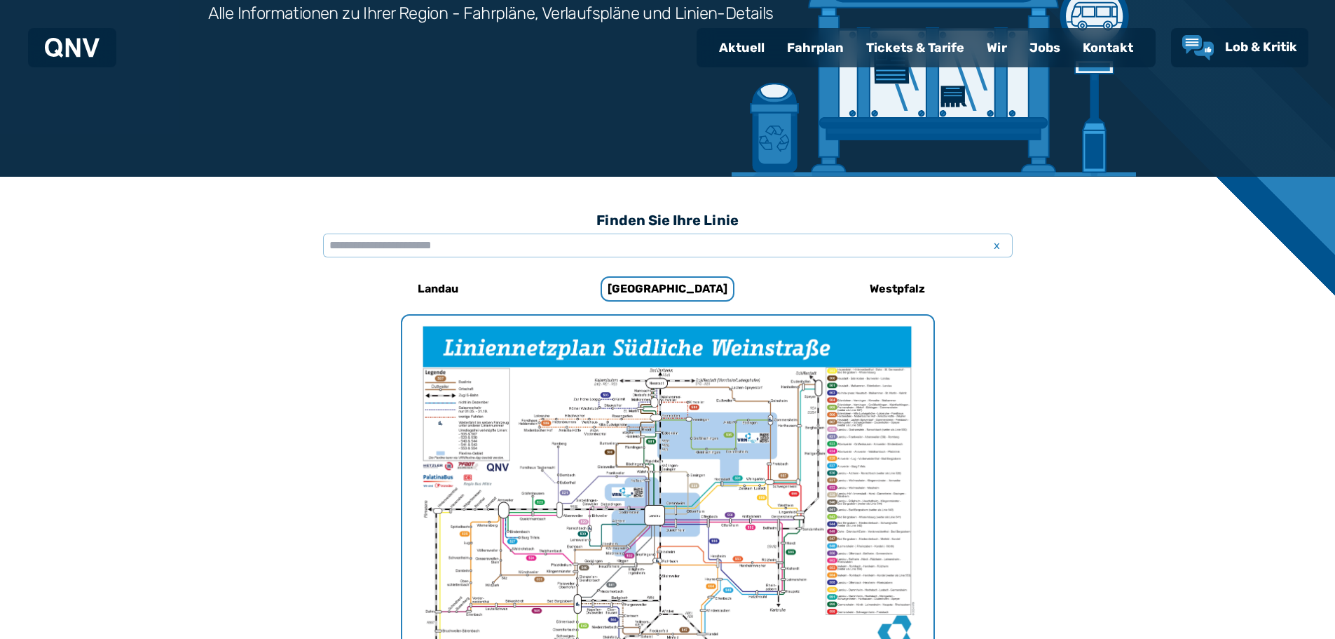
scroll to position [221, 0]
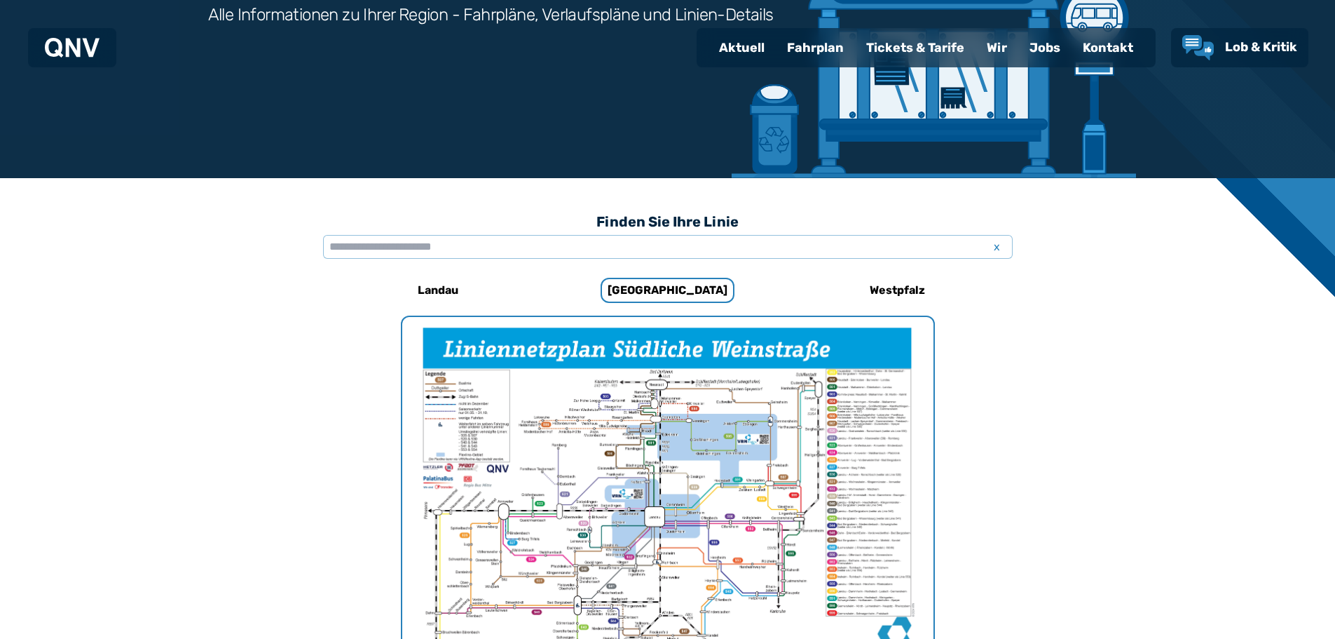
click at [442, 289] on h6 "Landau" at bounding box center [438, 290] width 52 height 22
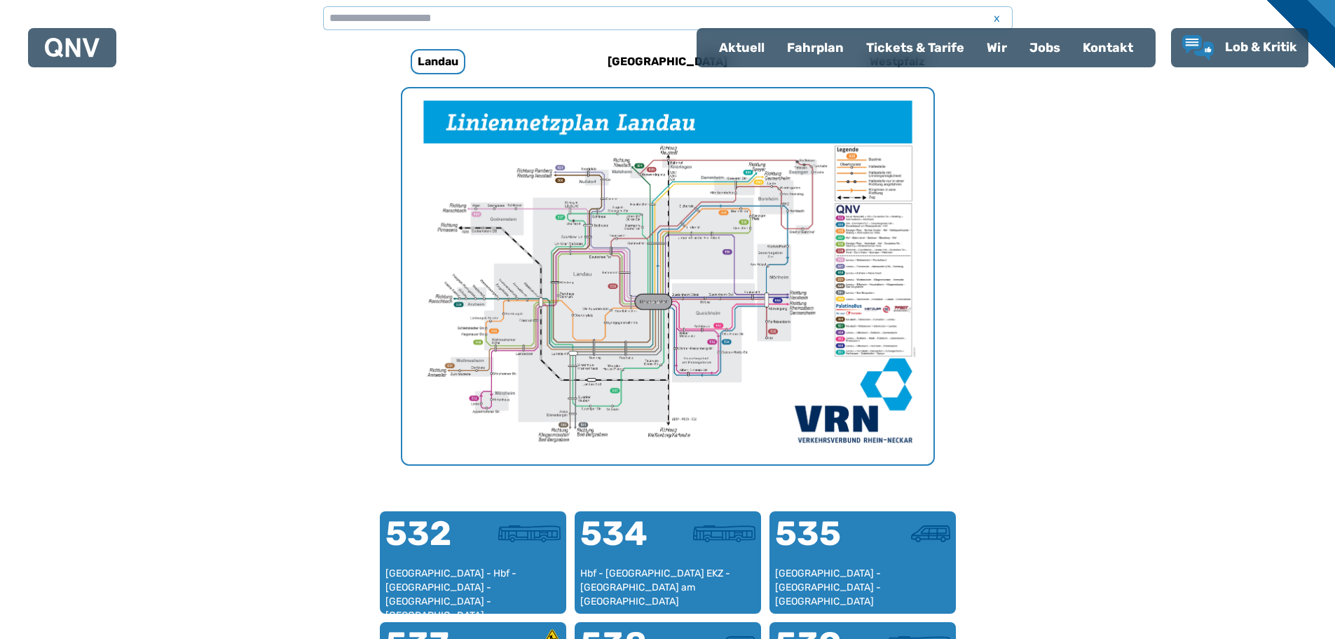
scroll to position [240, 0]
